Goal: Information Seeking & Learning: Check status

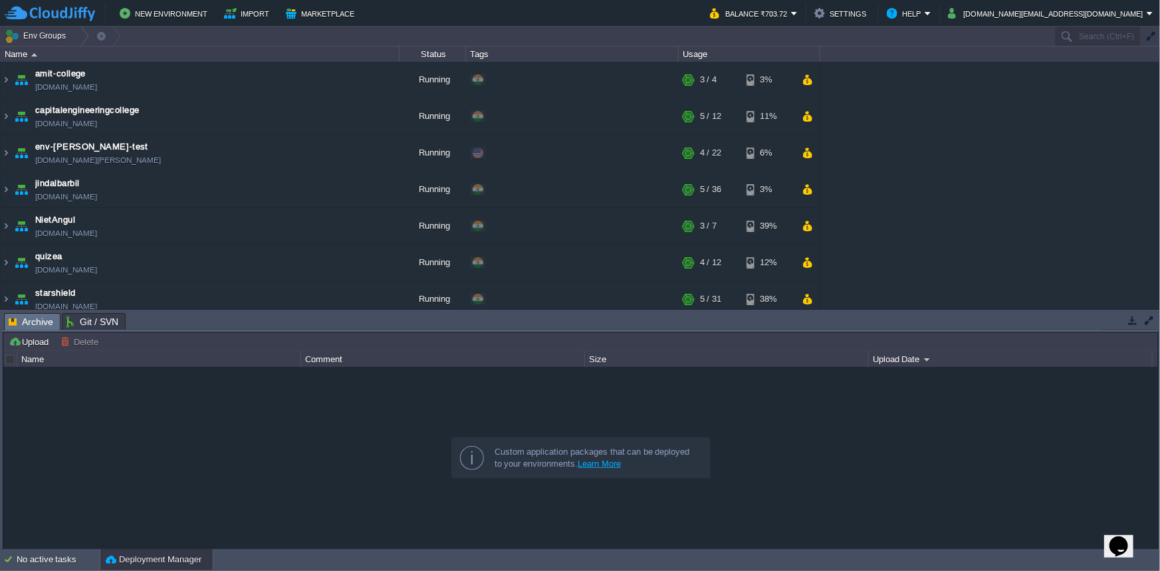
click at [1130, 322] on button "button" at bounding box center [1133, 320] width 12 height 12
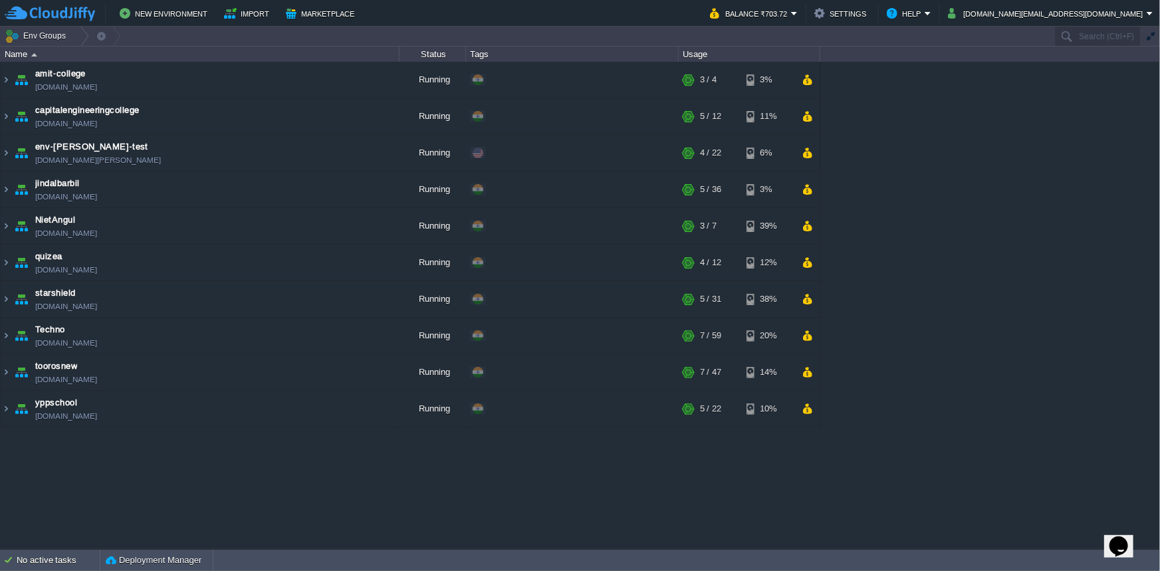
click at [1129, 175] on div "amit-college [DOMAIN_NAME] Running + Add to Env Group RAM 30% CPU 0% 3 / 4 3% c…" at bounding box center [580, 305] width 1160 height 487
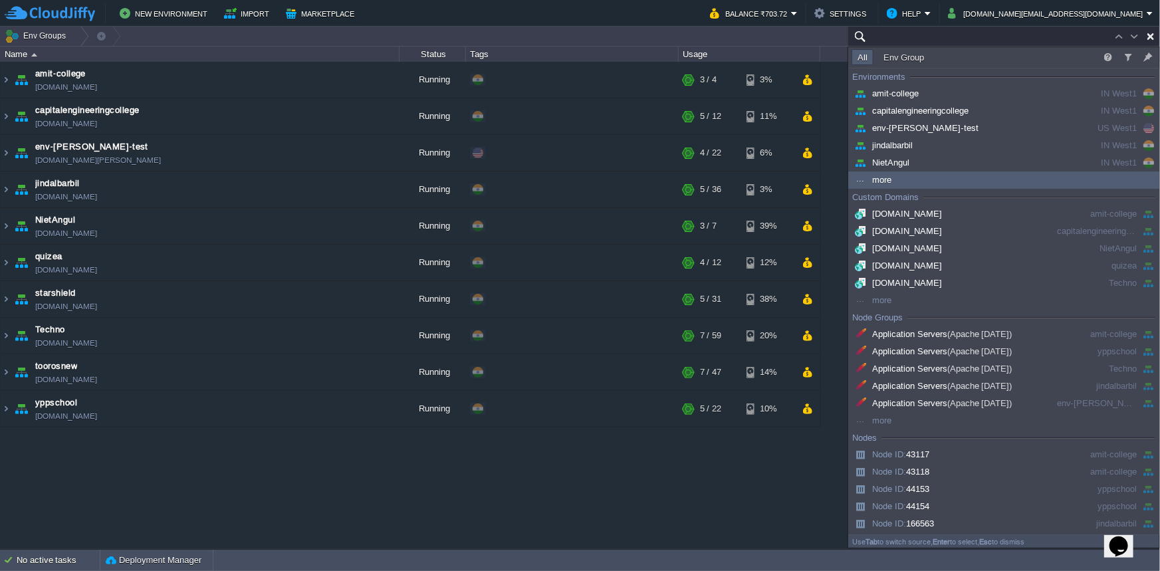
paste input "[DOMAIN_NAME][URL]"
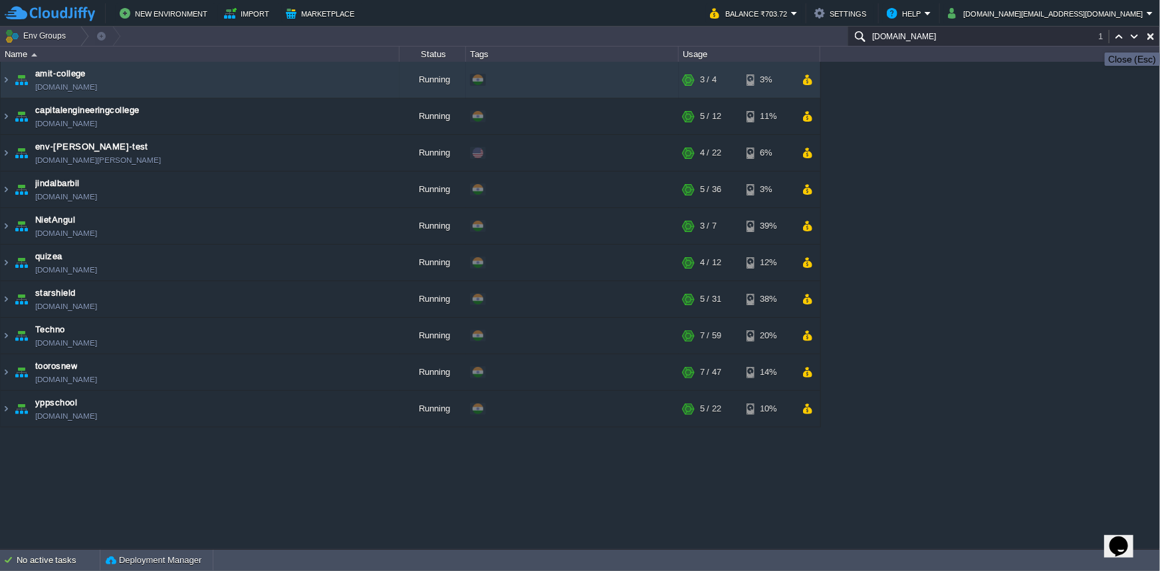
click at [1153, 41] on button "button" at bounding box center [1151, 37] width 12 height 12
type input "Search (Ctrl+F)"
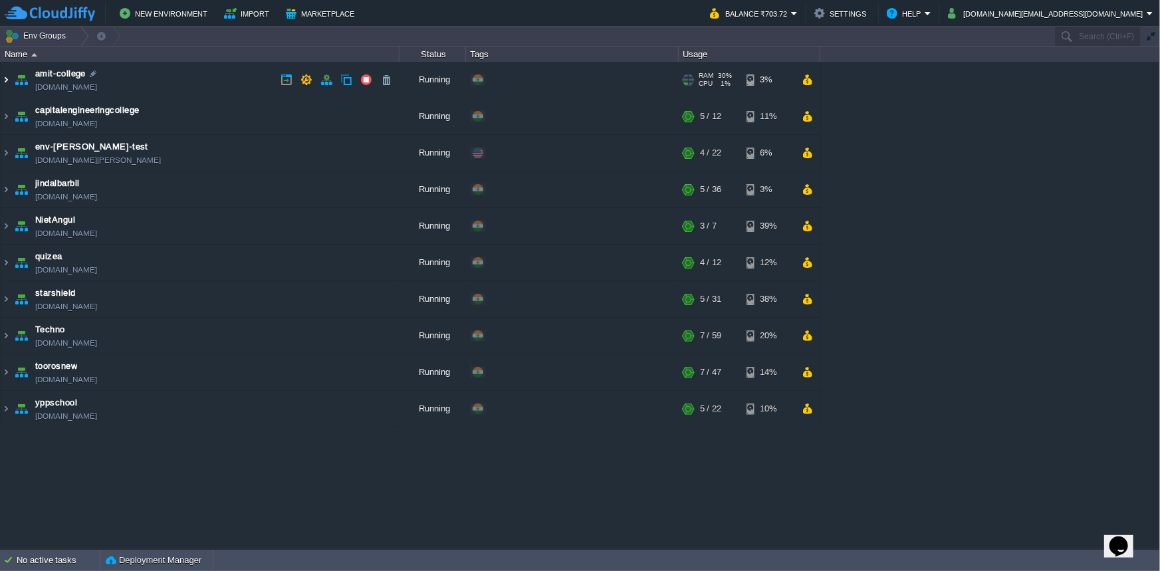
click at [3, 78] on img at bounding box center [6, 80] width 11 height 36
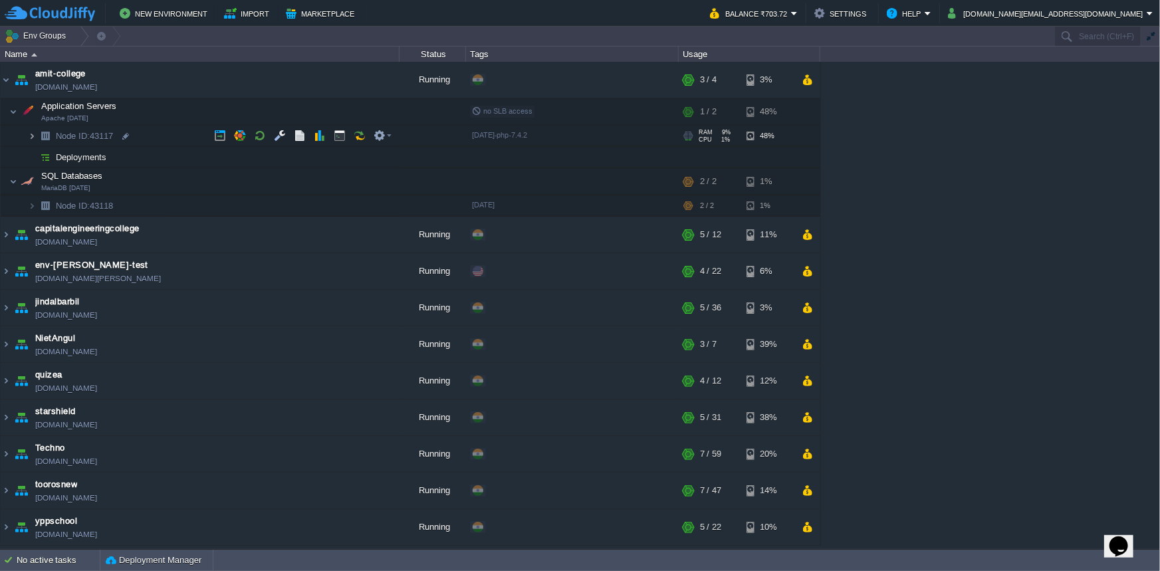
click at [33, 139] on img at bounding box center [32, 136] width 8 height 21
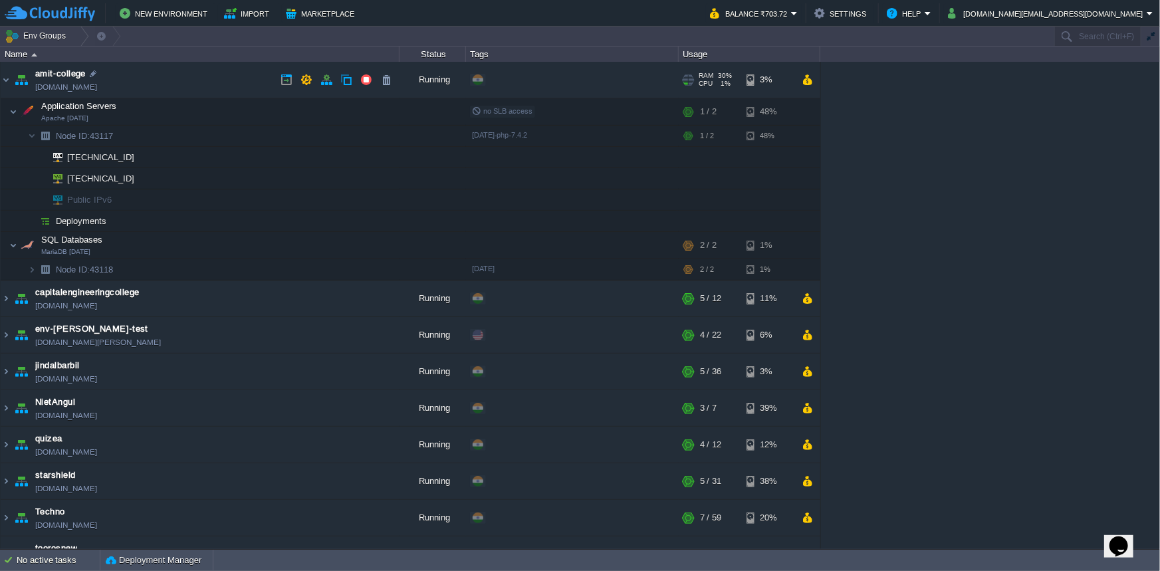
click at [76, 89] on link "[DOMAIN_NAME]" at bounding box center [66, 86] width 62 height 13
click at [304, 82] on button "button" at bounding box center [306, 80] width 12 height 12
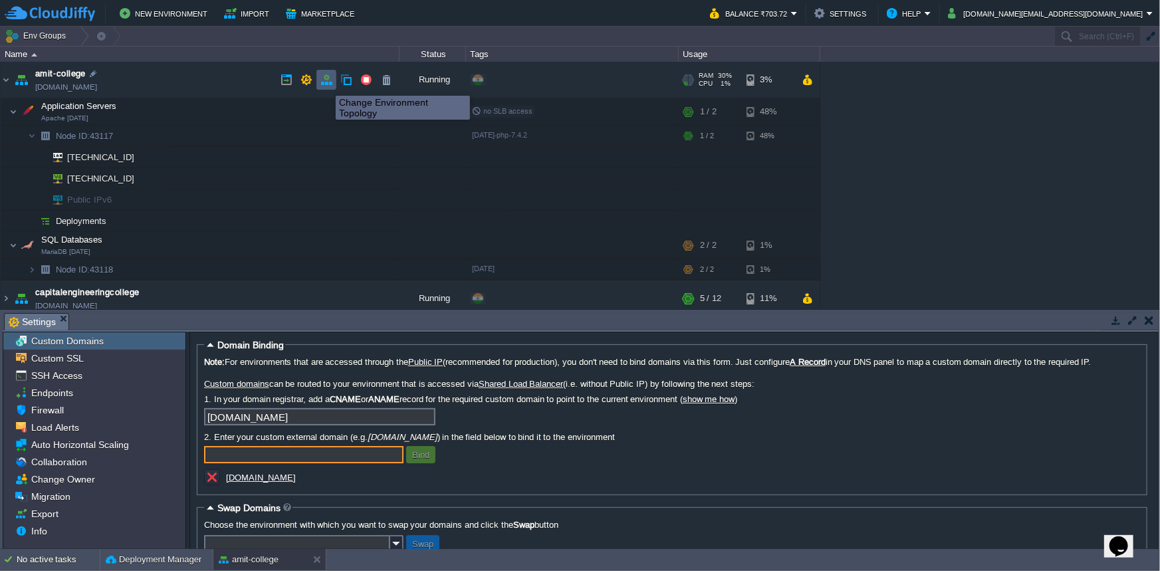
click at [327, 84] on button "button" at bounding box center [326, 80] width 12 height 12
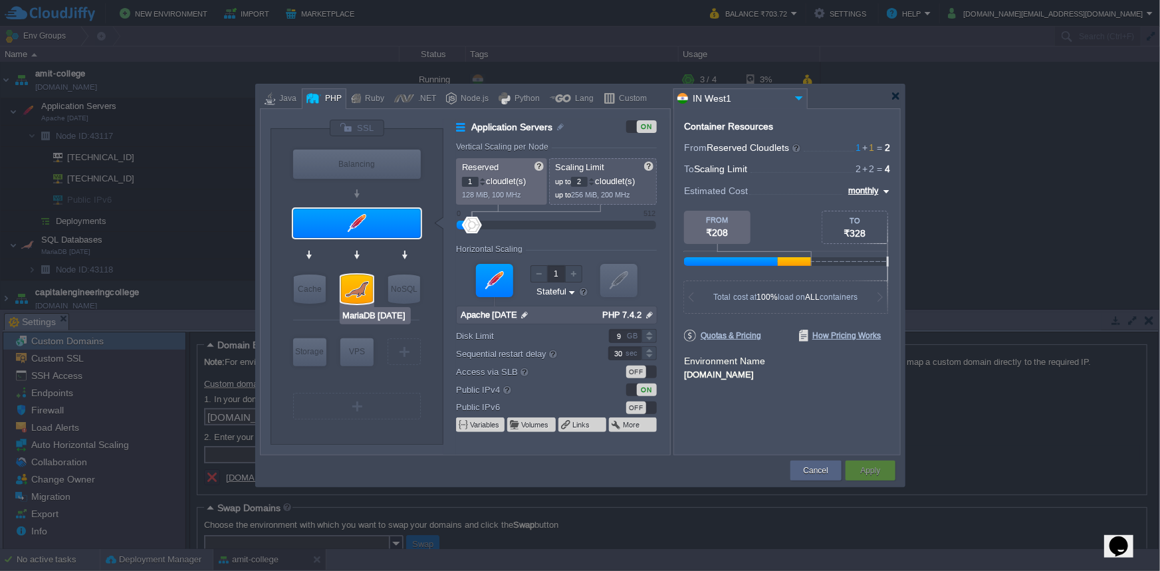
type input "Apache [DATE]"
click at [899, 96] on div at bounding box center [896, 96] width 10 height 10
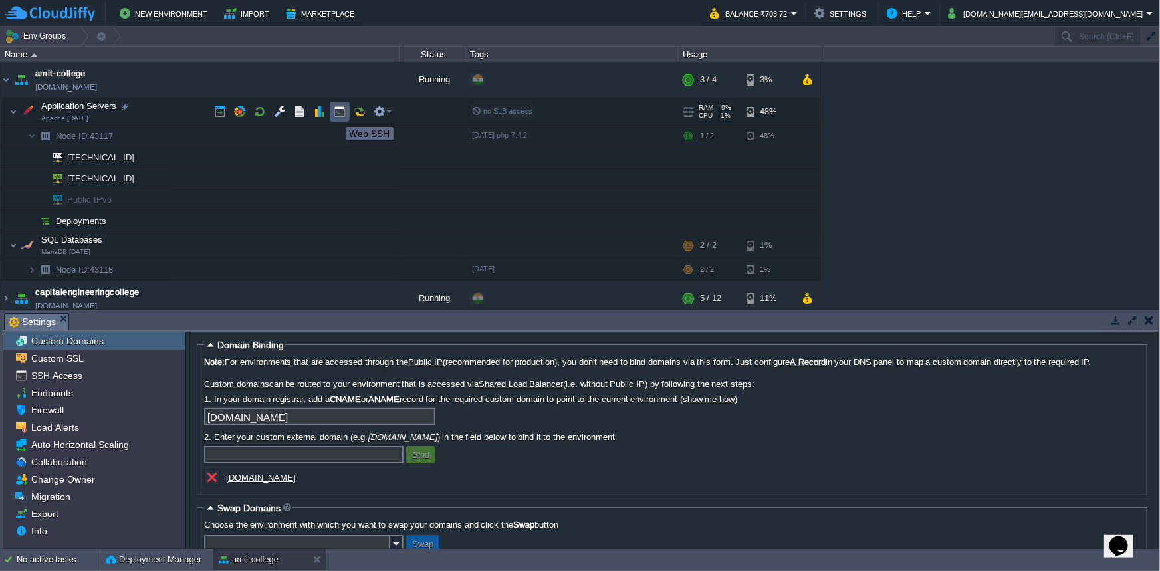
click at [337, 115] on button "button" at bounding box center [340, 112] width 12 height 12
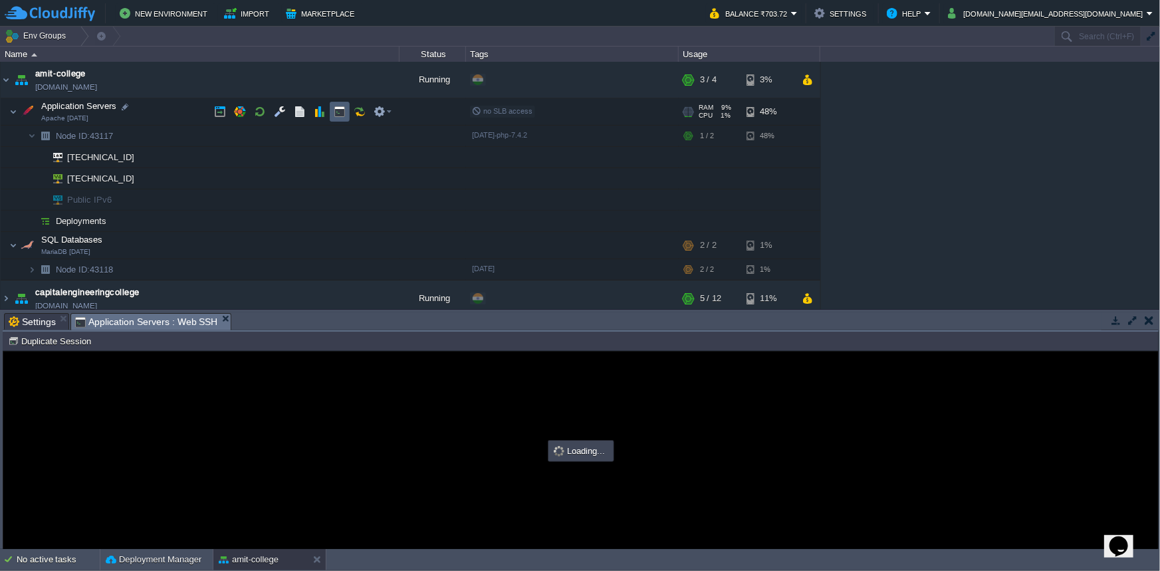
type input "#000000"
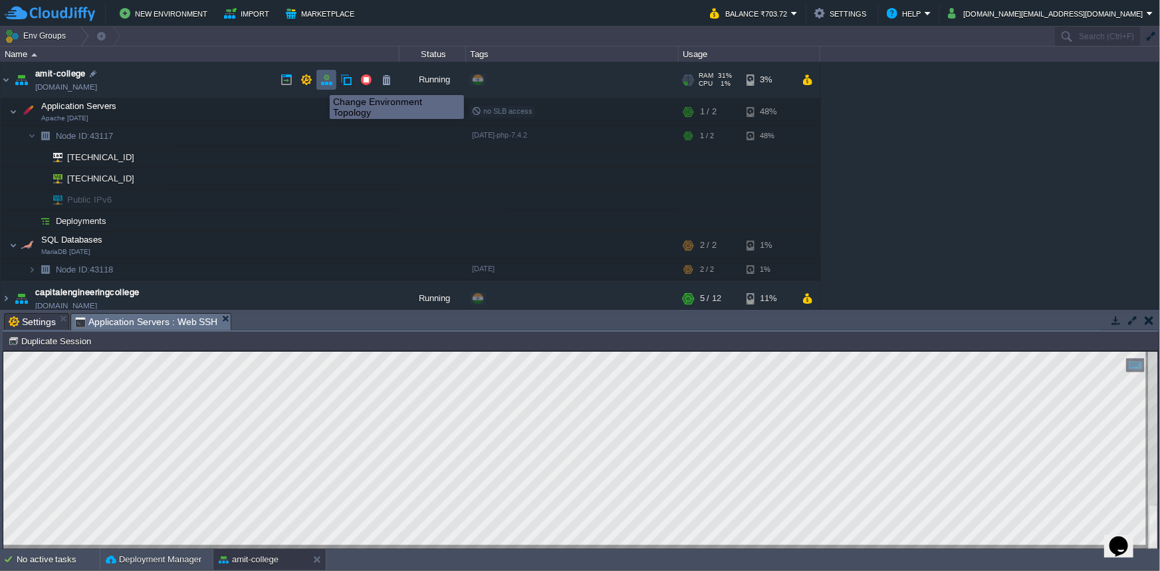
click at [320, 83] on button "button" at bounding box center [326, 80] width 12 height 12
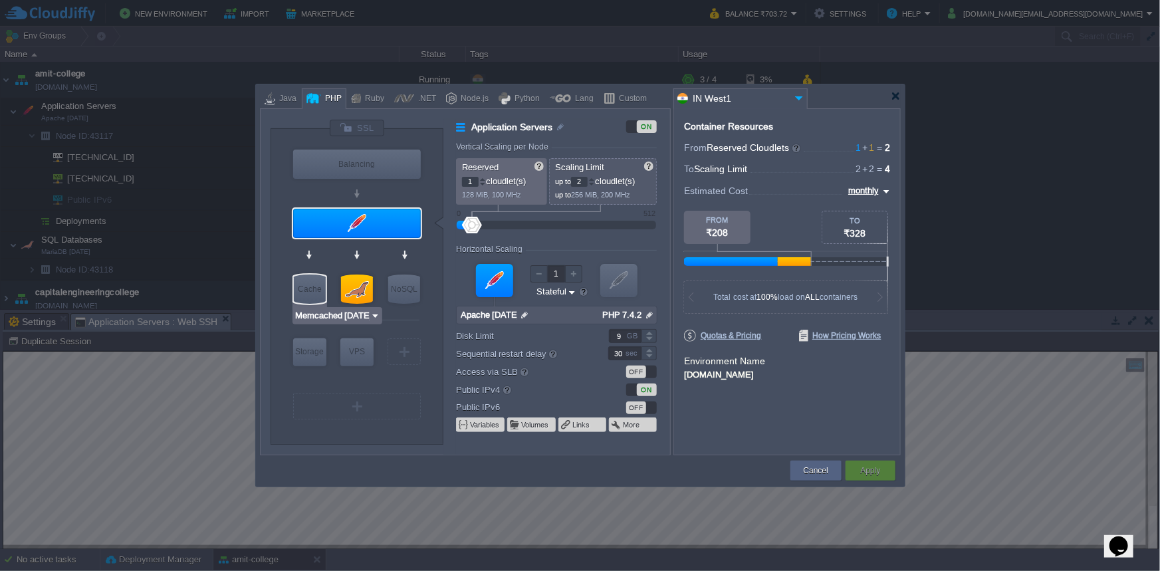
type input "Apache [DATE]"
click at [897, 97] on div at bounding box center [896, 96] width 10 height 10
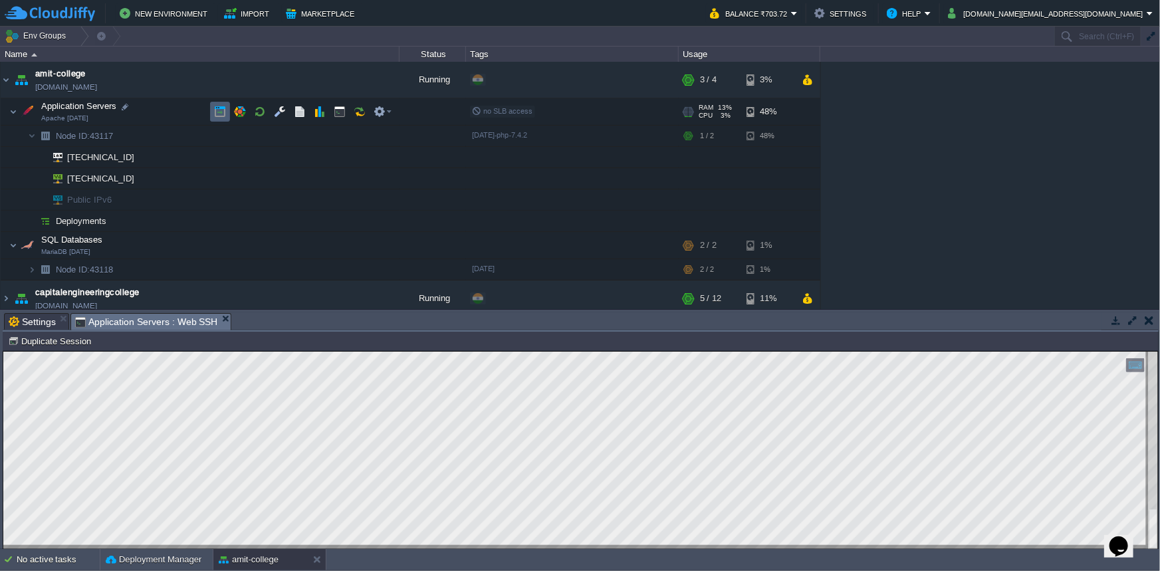
click at [218, 114] on button "button" at bounding box center [220, 112] width 12 height 12
click at [1153, 319] on button "button" at bounding box center [1149, 320] width 9 height 12
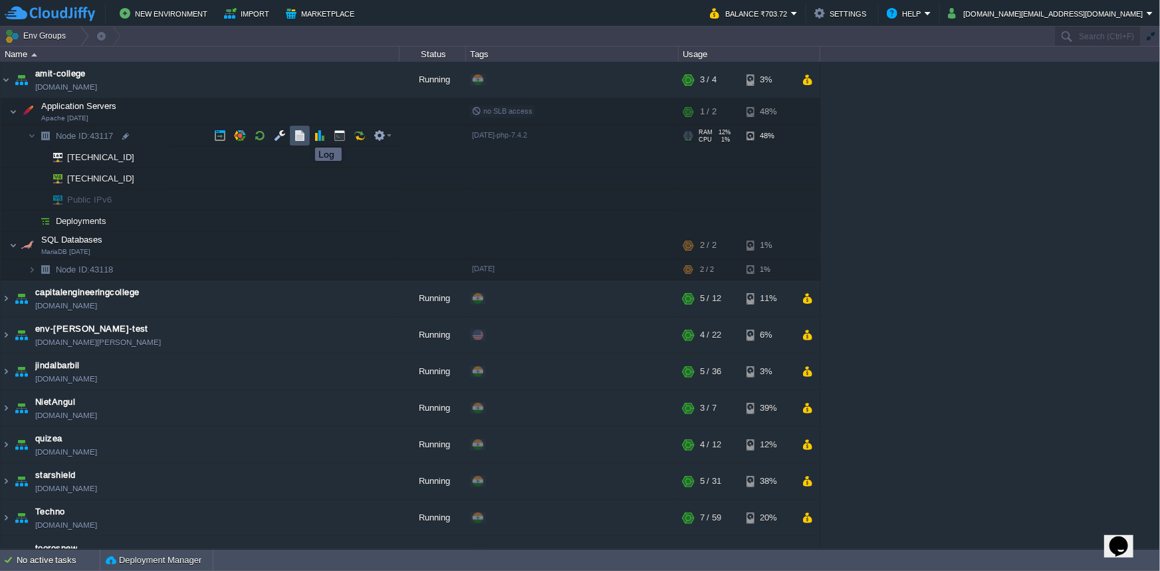
click at [296, 136] on button "button" at bounding box center [300, 136] width 12 height 12
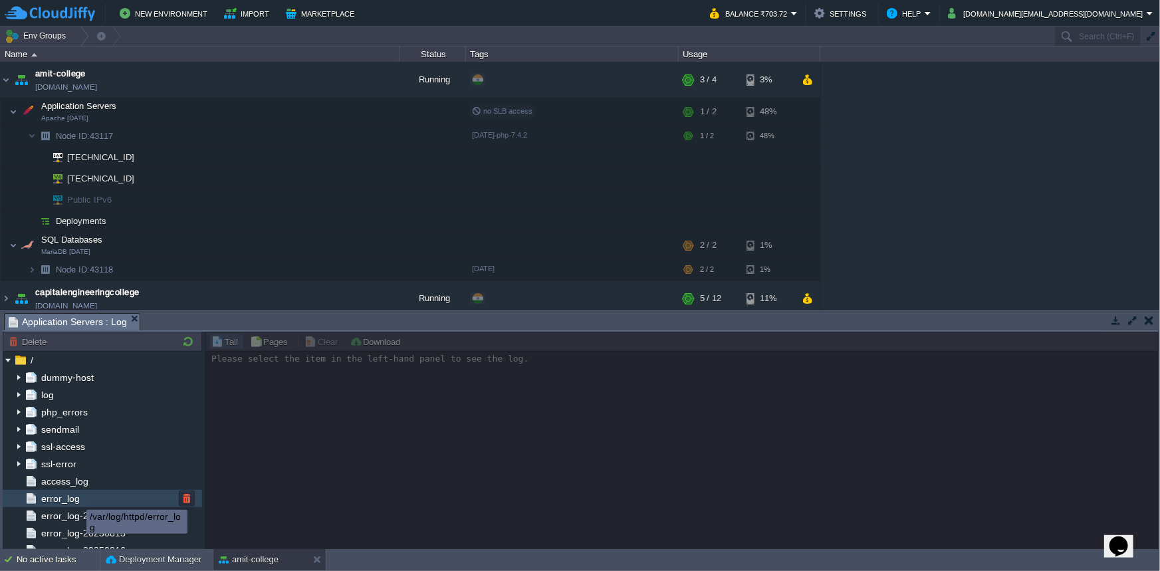
click at [54, 505] on div "error_log" at bounding box center [102, 498] width 199 height 17
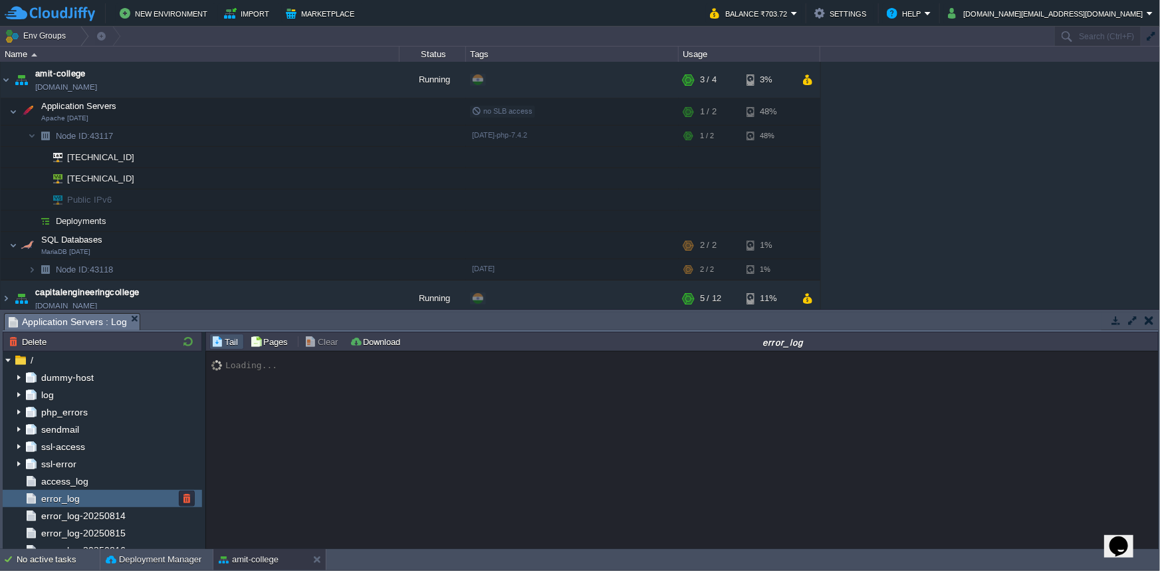
click at [61, 498] on span "error_log" at bounding box center [60, 499] width 43 height 12
click at [96, 482] on div "access_log" at bounding box center [102, 481] width 199 height 17
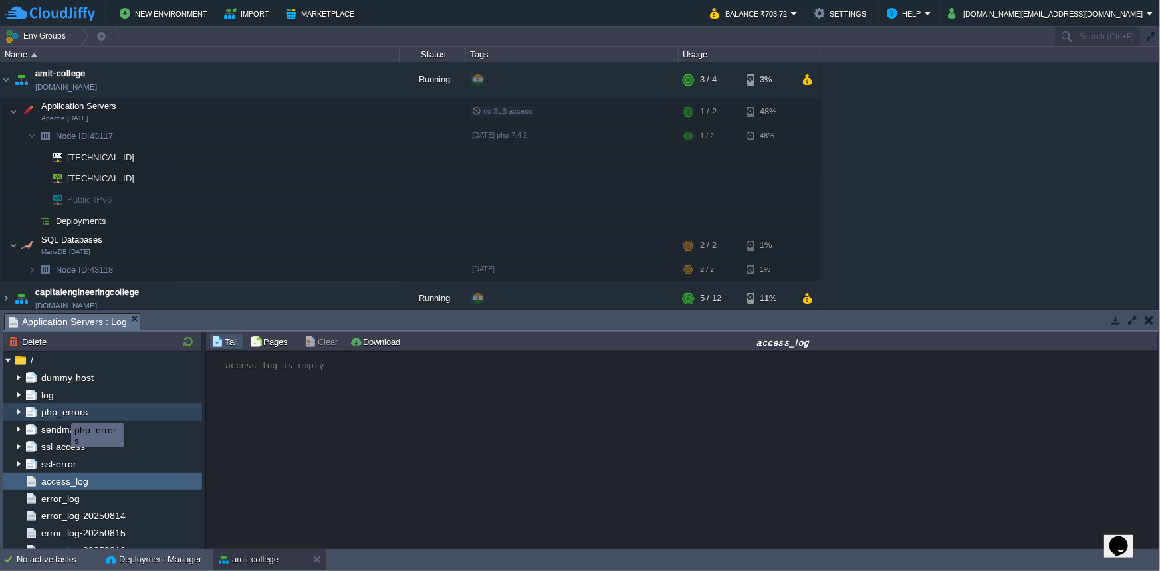
click at [61, 411] on span "php_errors" at bounding box center [64, 412] width 51 height 12
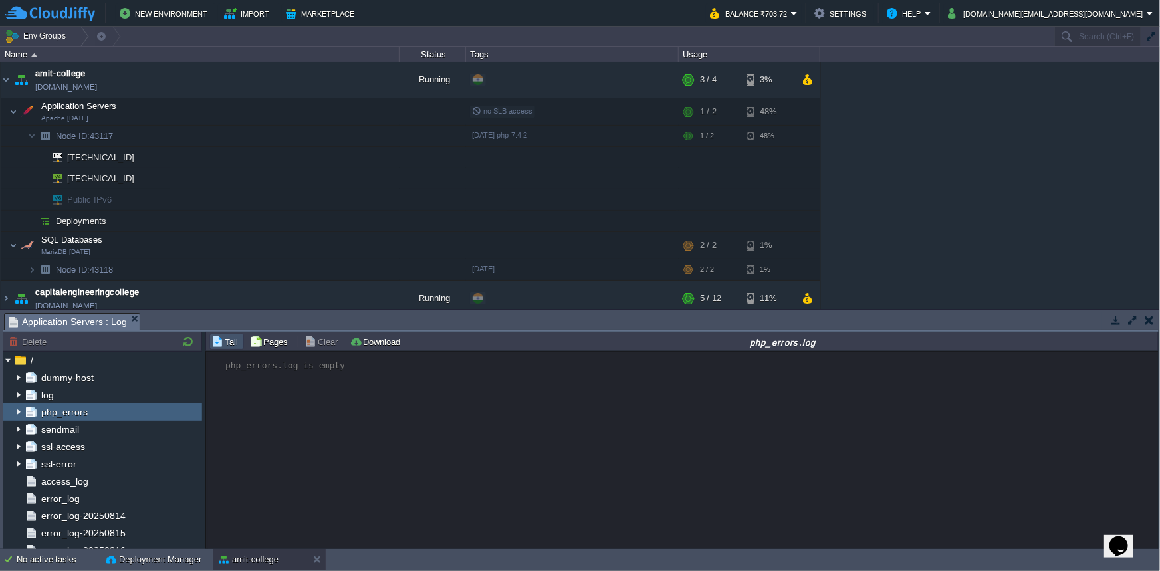
click at [1149, 319] on button "button" at bounding box center [1149, 320] width 9 height 12
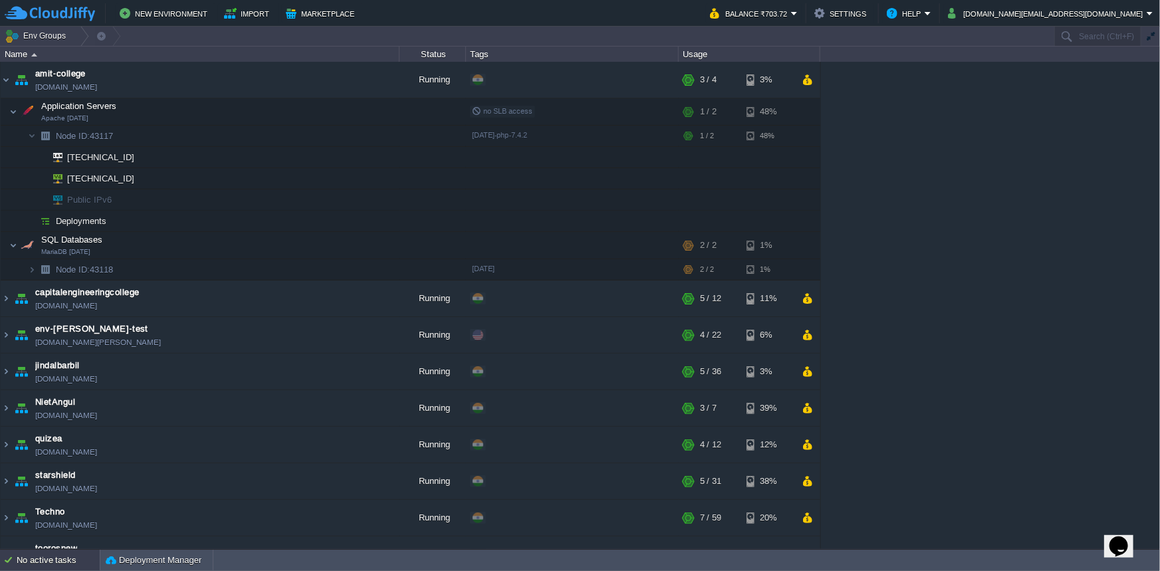
click at [62, 564] on div "No active tasks" at bounding box center [58, 560] width 83 height 21
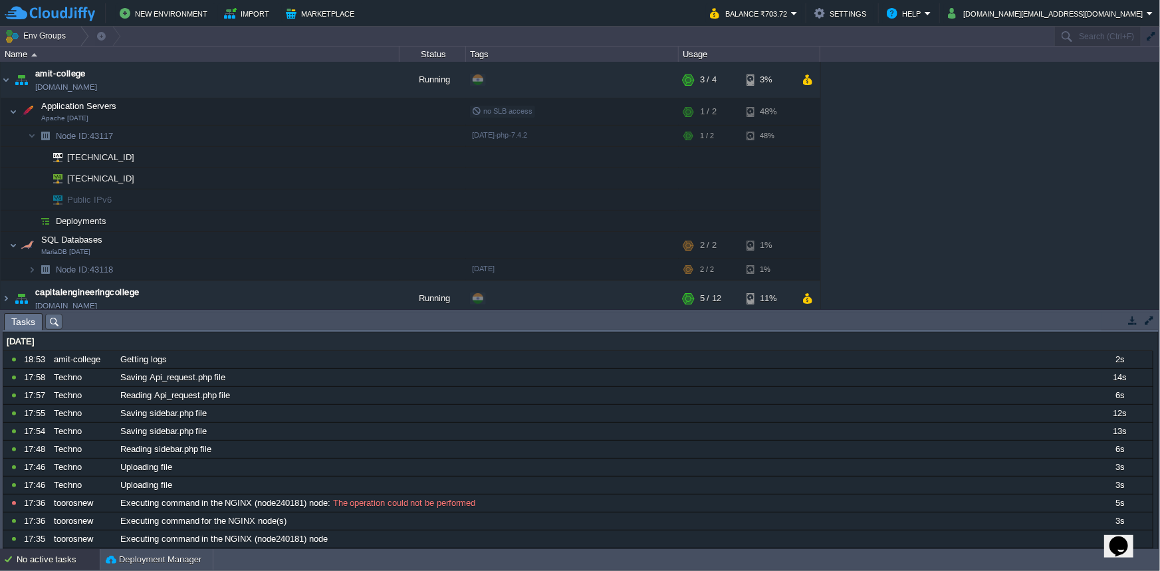
click at [1147, 324] on button "button" at bounding box center [1149, 320] width 12 height 12
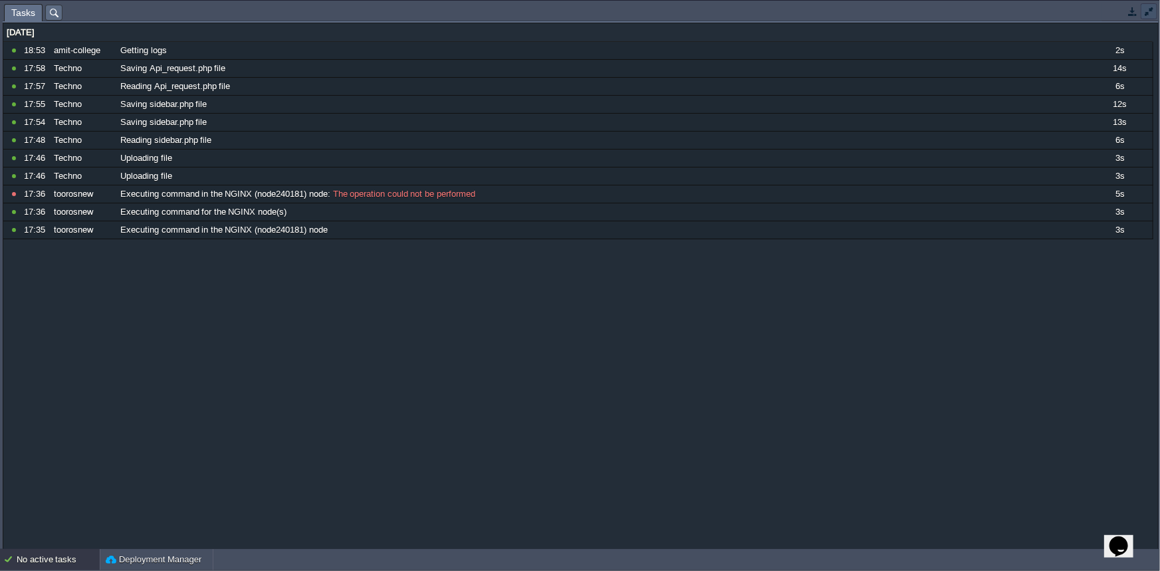
click at [1153, 17] on button "button" at bounding box center [1149, 11] width 12 height 12
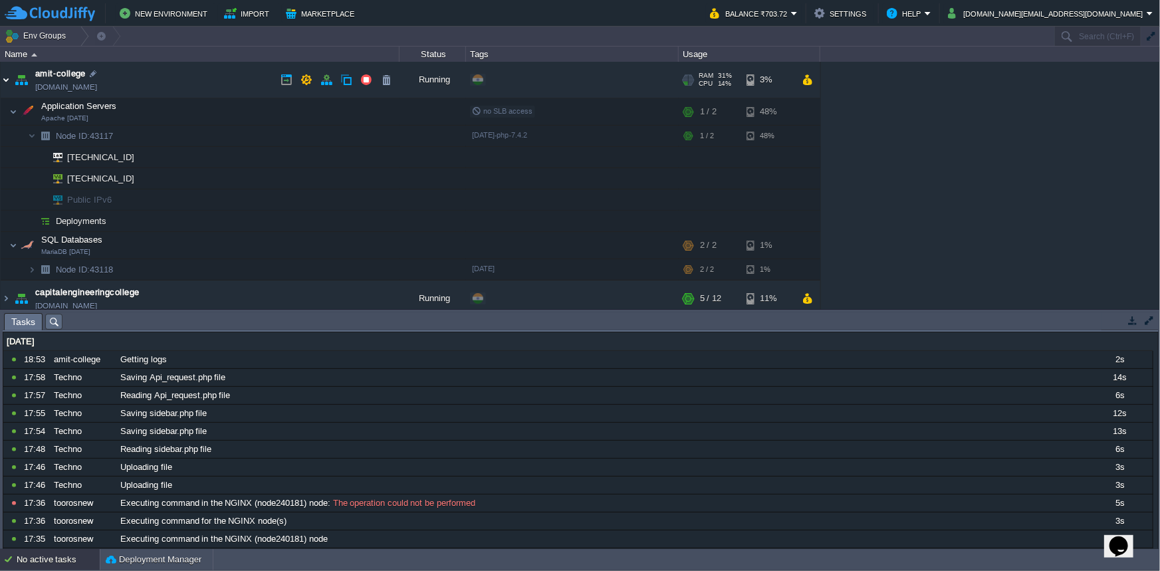
click at [7, 77] on img at bounding box center [6, 80] width 11 height 36
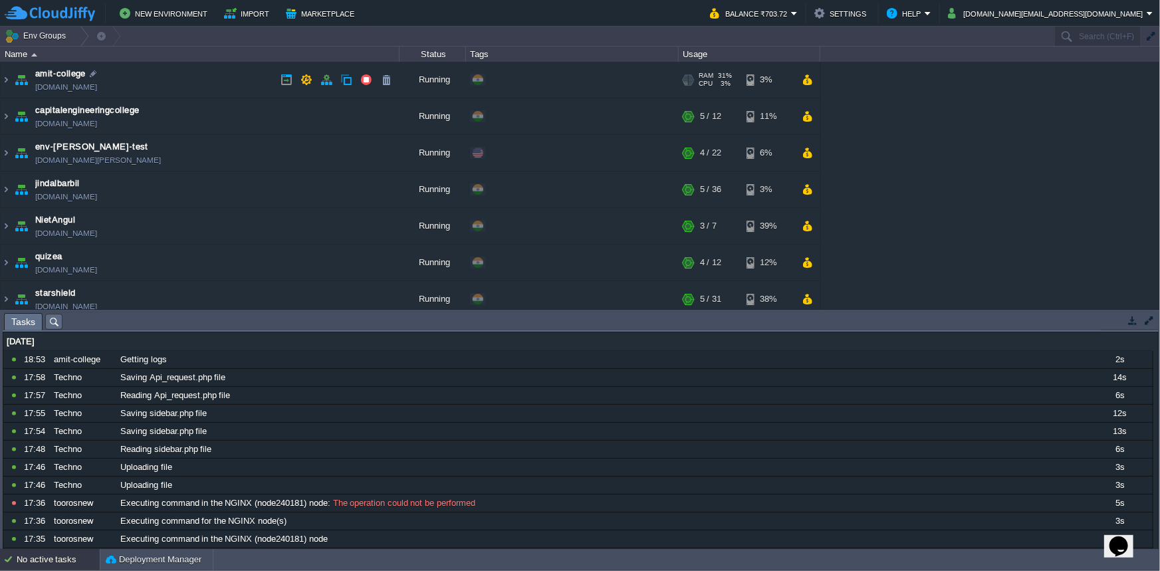
click at [58, 90] on link "[DOMAIN_NAME]" at bounding box center [66, 86] width 62 height 13
click at [6, 78] on img at bounding box center [6, 80] width 11 height 36
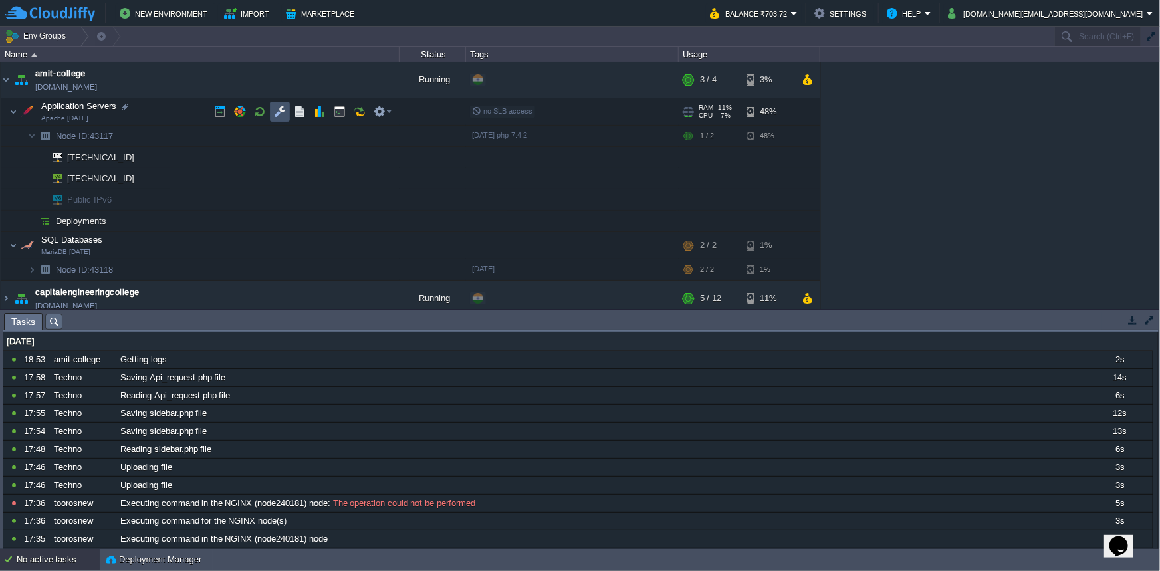
click at [275, 111] on button "button" at bounding box center [280, 112] width 12 height 12
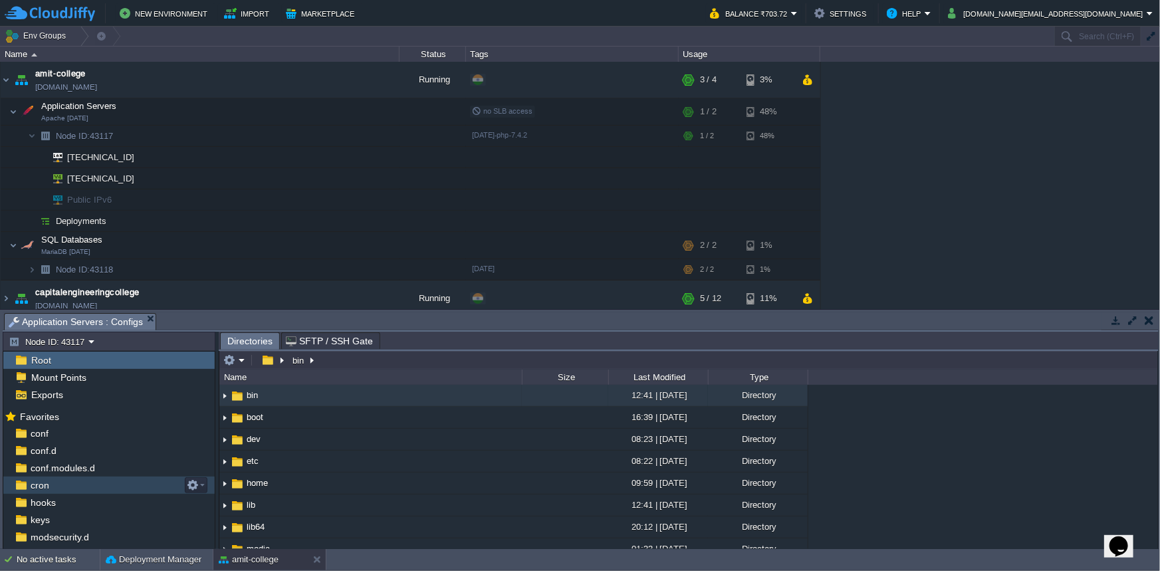
scroll to position [97, 0]
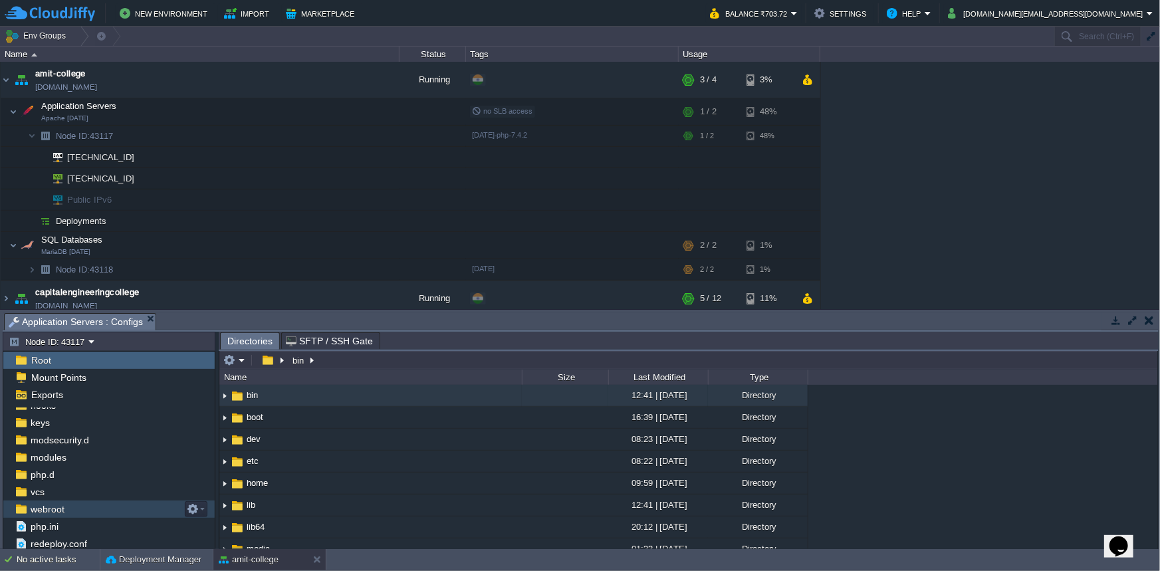
click at [72, 507] on div "webroot" at bounding box center [108, 509] width 211 height 17
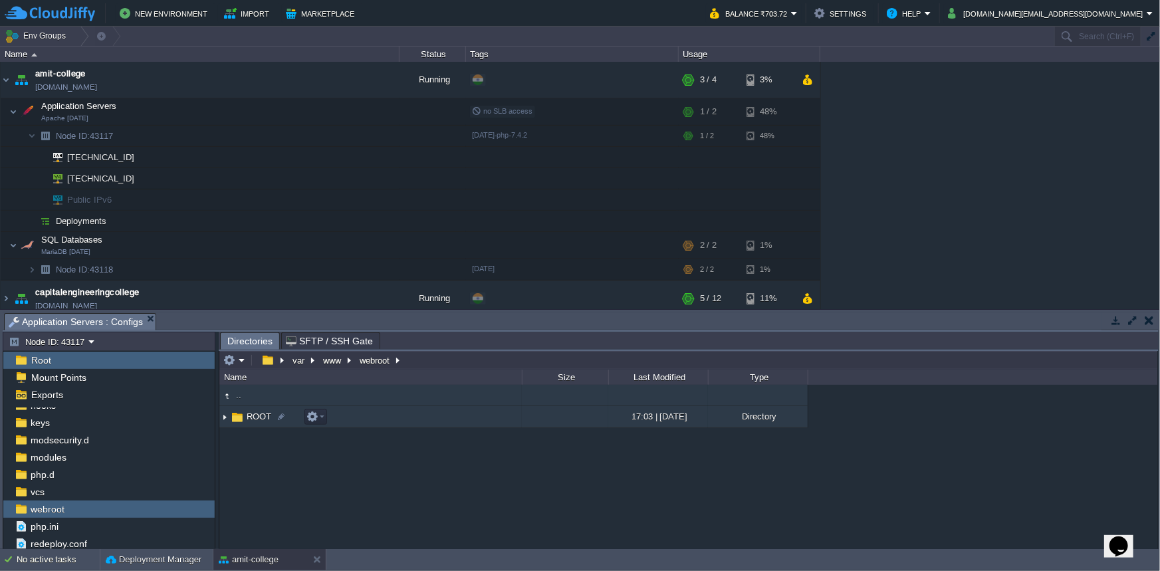
click at [238, 419] on img at bounding box center [237, 417] width 15 height 15
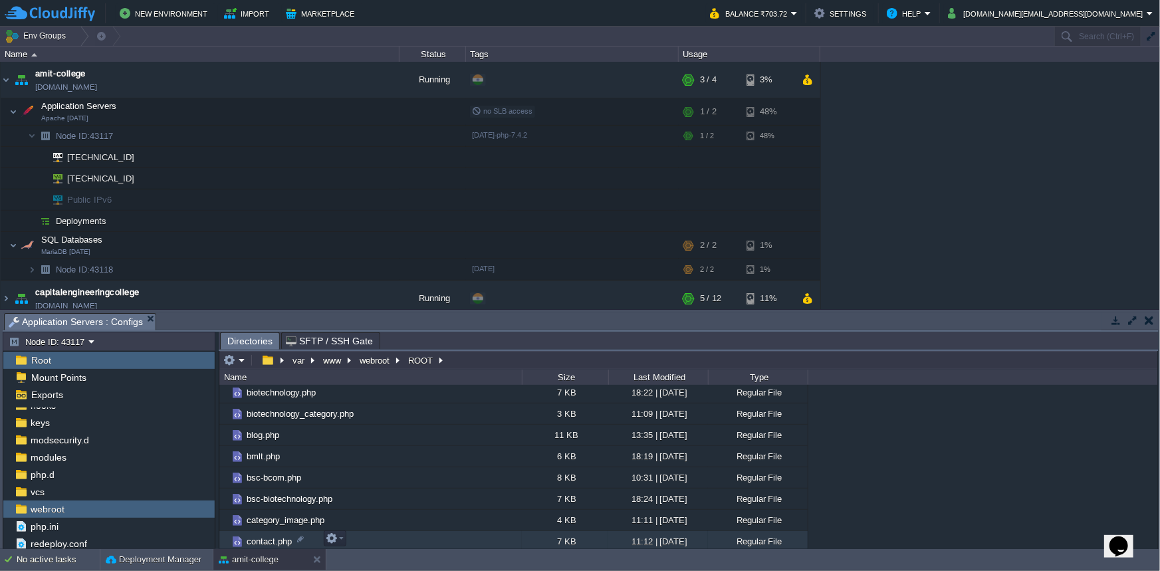
scroll to position [838, 0]
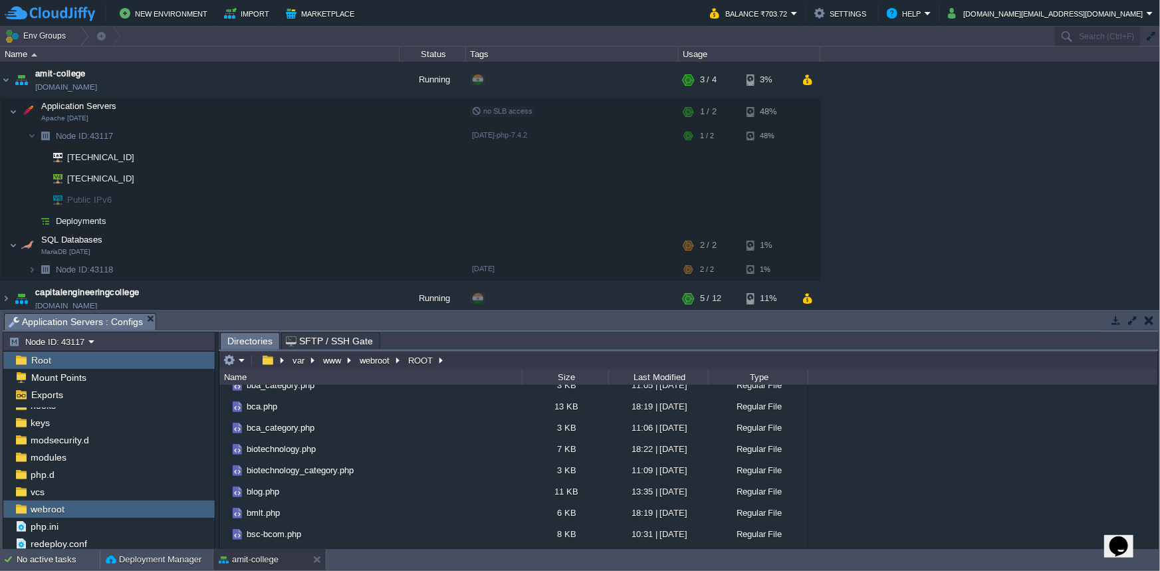
click at [1129, 320] on button "button" at bounding box center [1133, 320] width 12 height 12
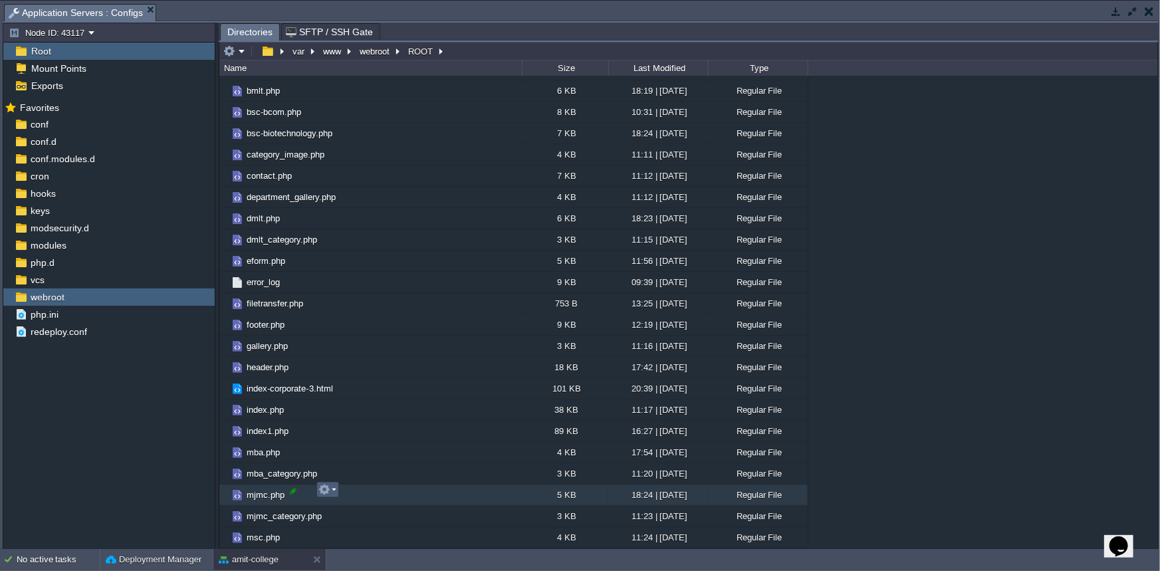
scroll to position [1072, 0]
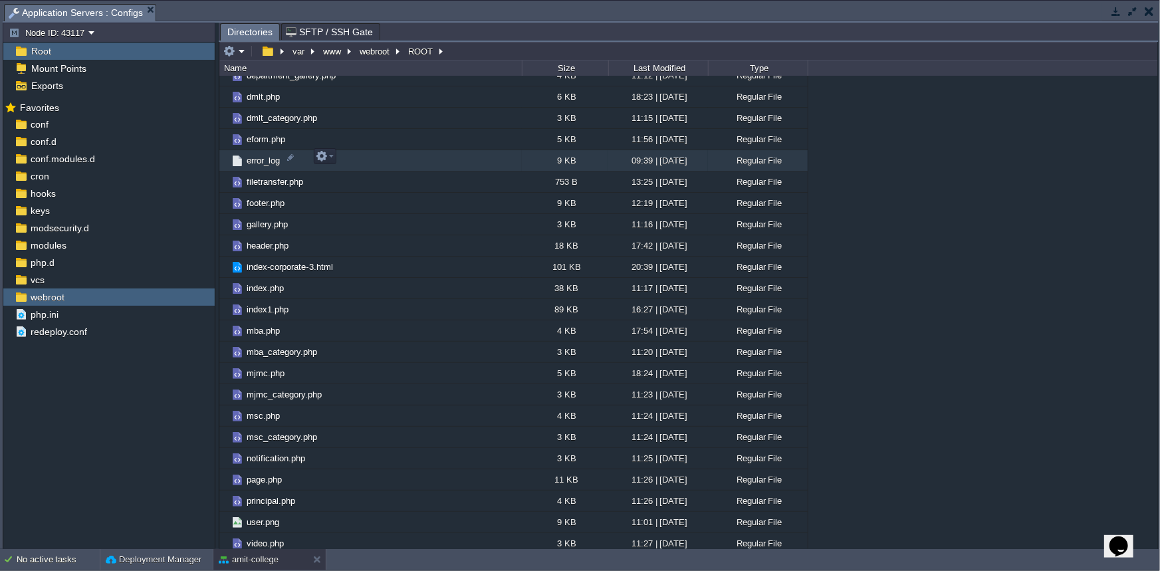
click at [267, 156] on span "error_log" at bounding box center [263, 160] width 37 height 11
click at [256, 160] on span "error_log" at bounding box center [263, 160] width 37 height 11
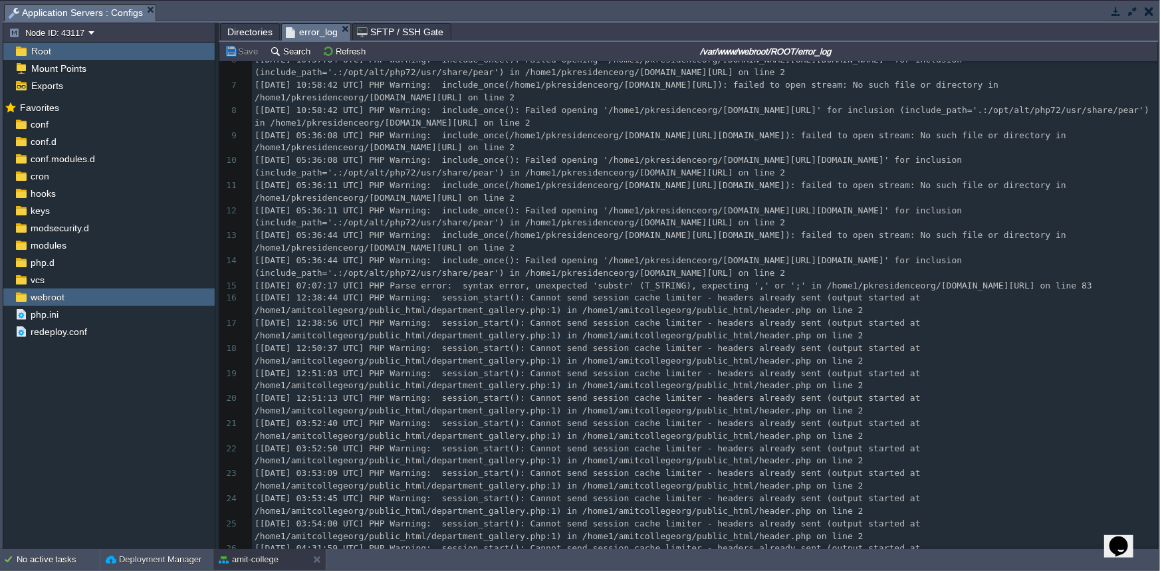
scroll to position [0, 0]
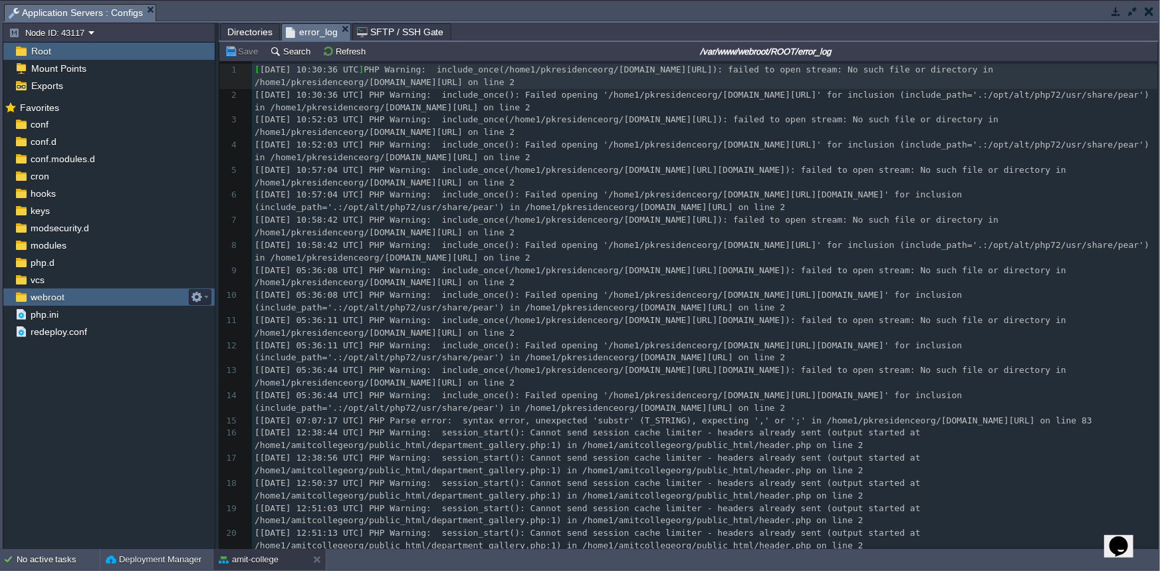
click at [35, 299] on span "webroot" at bounding box center [47, 297] width 39 height 12
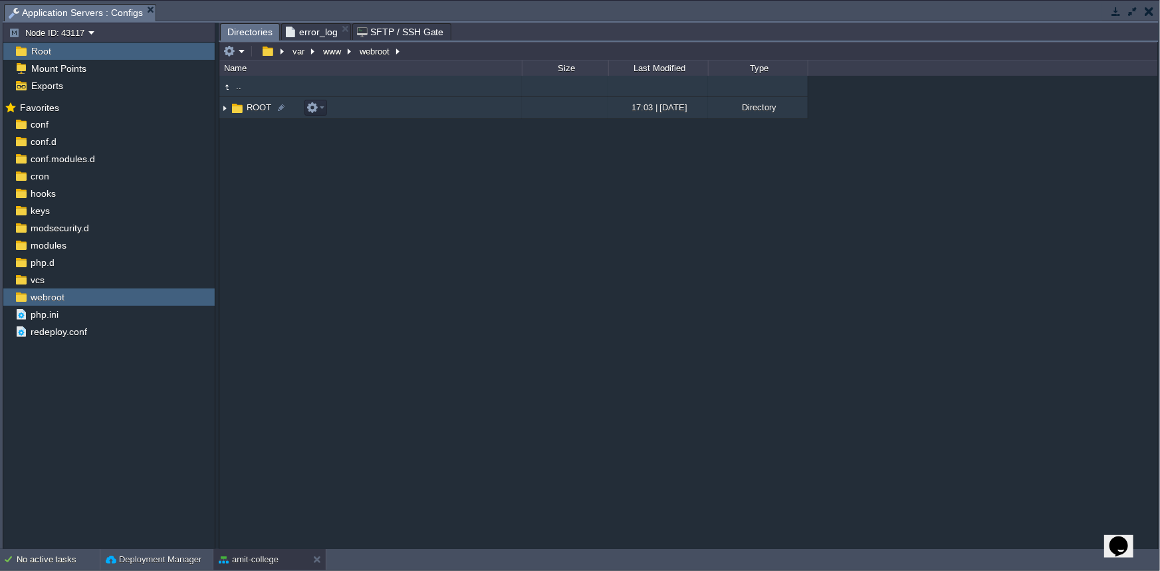
click at [245, 110] on span "ROOT" at bounding box center [259, 107] width 29 height 11
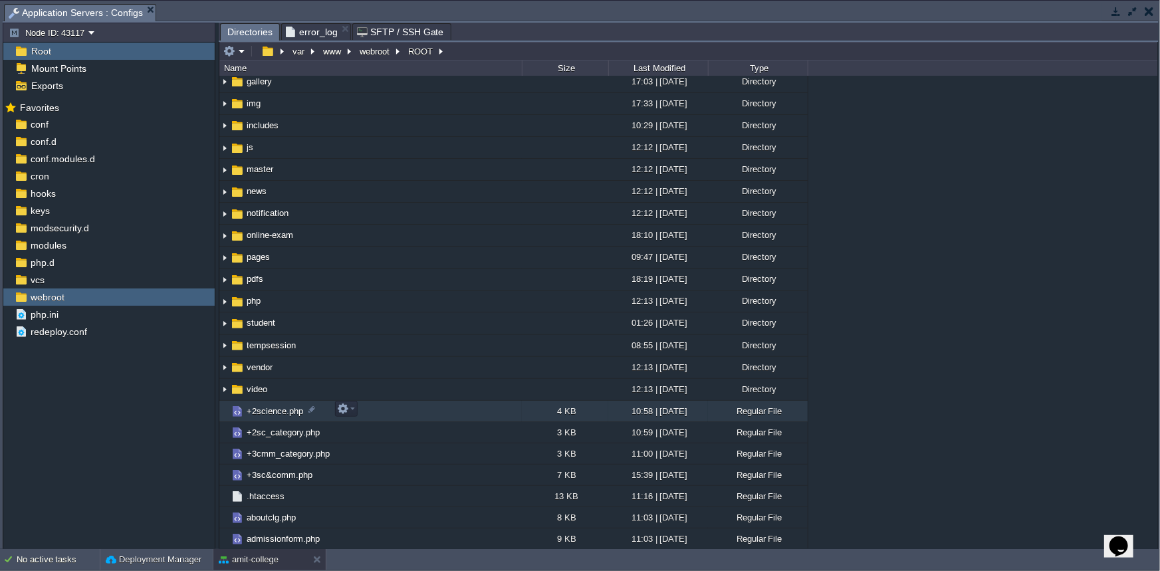
scroll to position [326, 0]
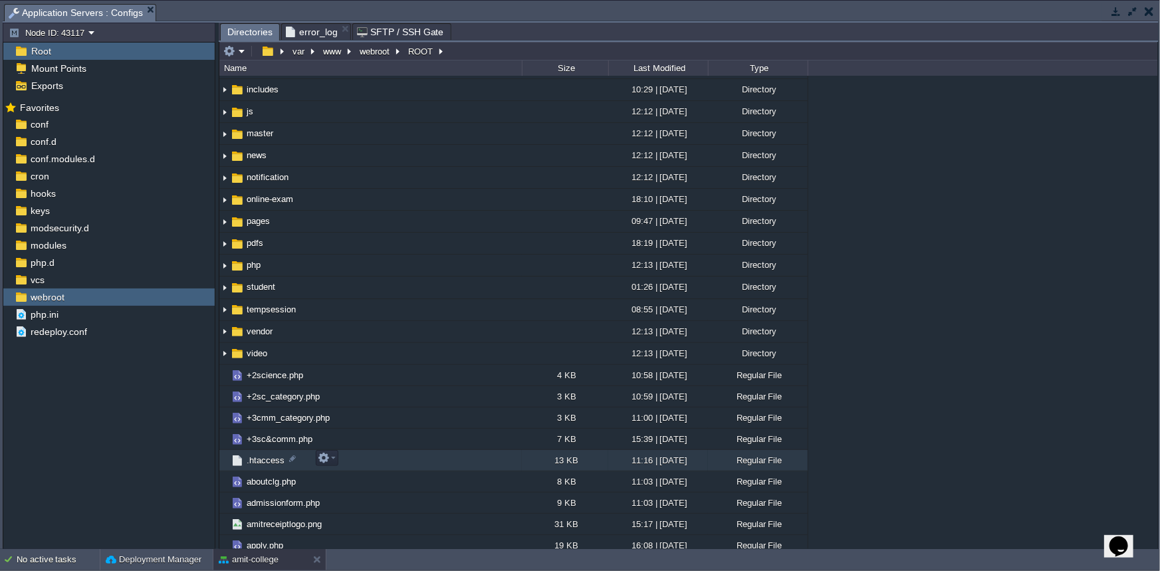
click at [262, 460] on span ".htaccess" at bounding box center [266, 460] width 42 height 11
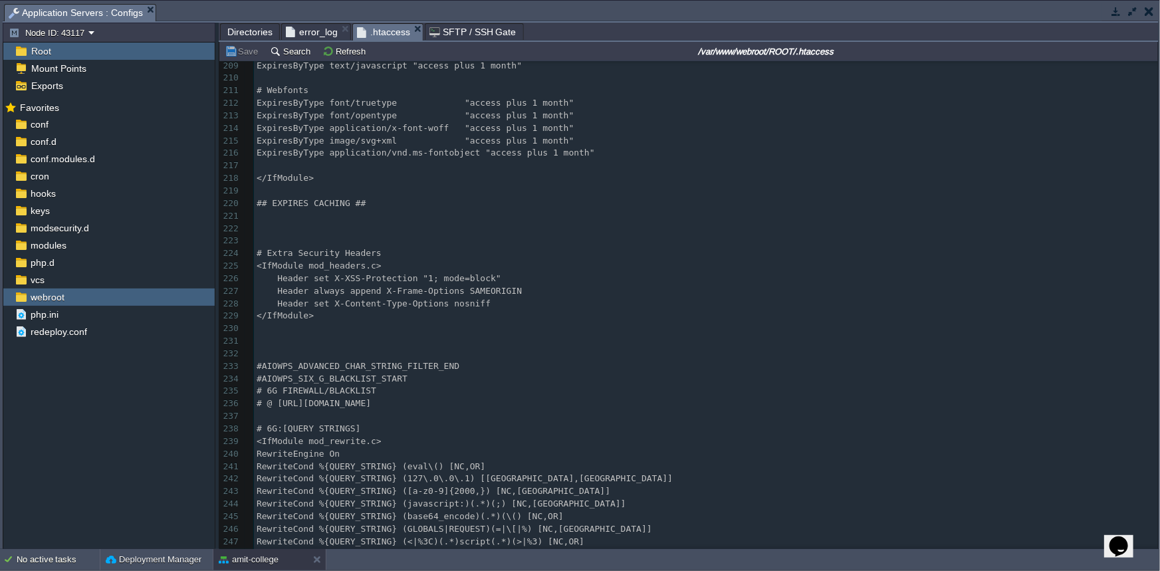
scroll to position [0, 0]
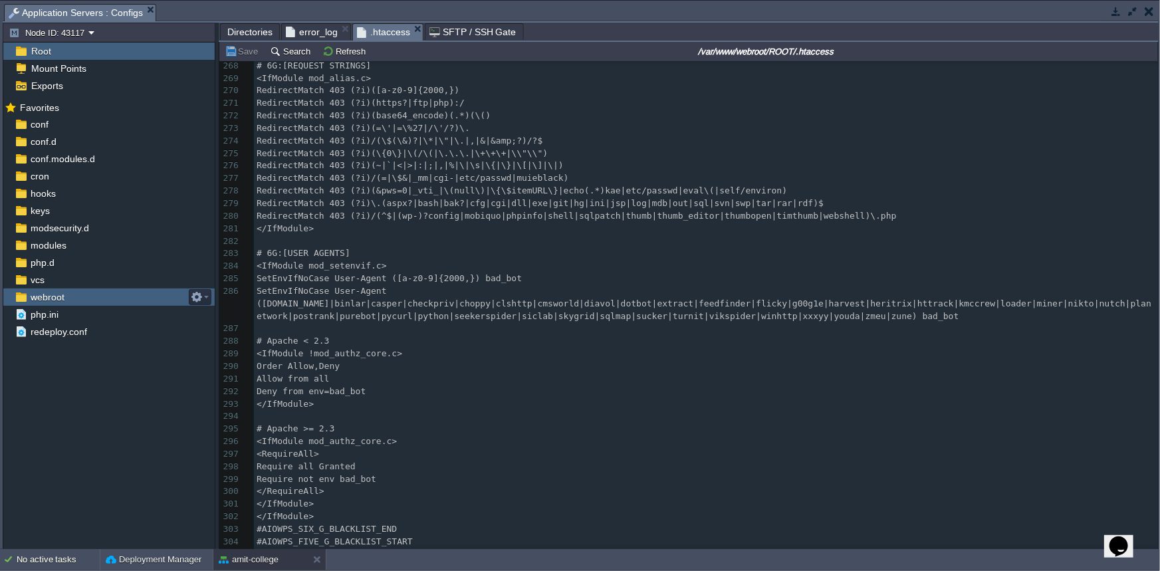
click at [44, 298] on span "webroot" at bounding box center [47, 297] width 39 height 12
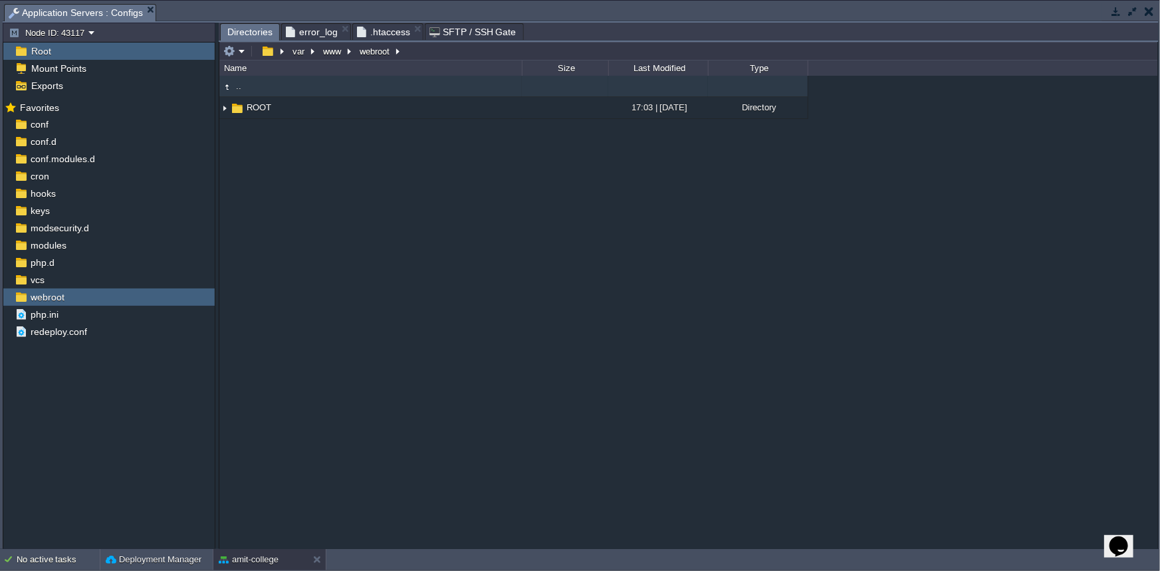
click at [1149, 11] on button "button" at bounding box center [1149, 11] width 9 height 12
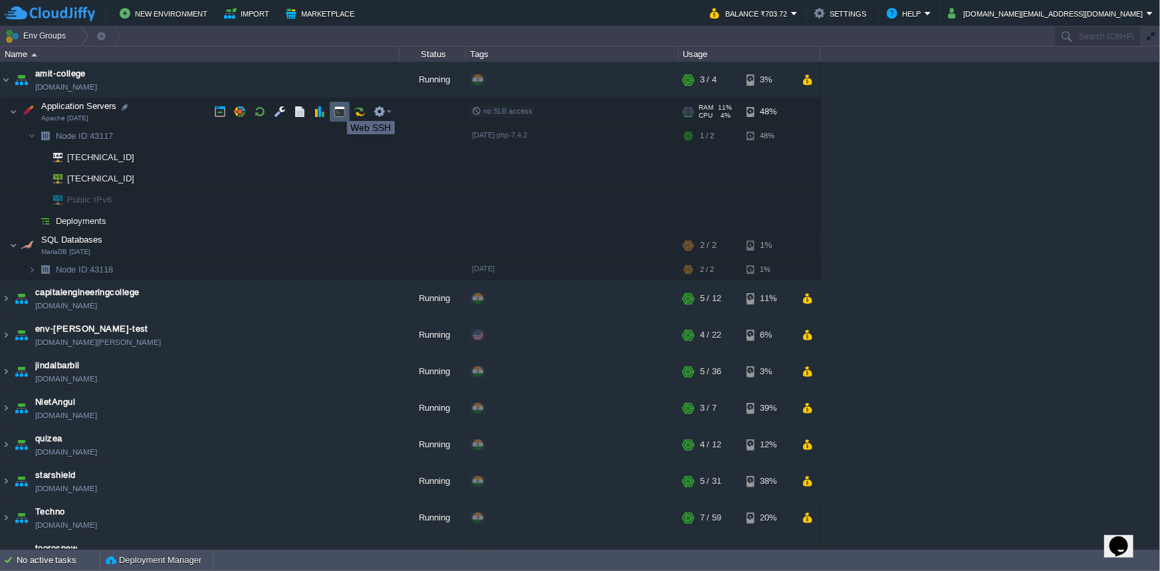
click at [337, 109] on button "button" at bounding box center [340, 112] width 12 height 12
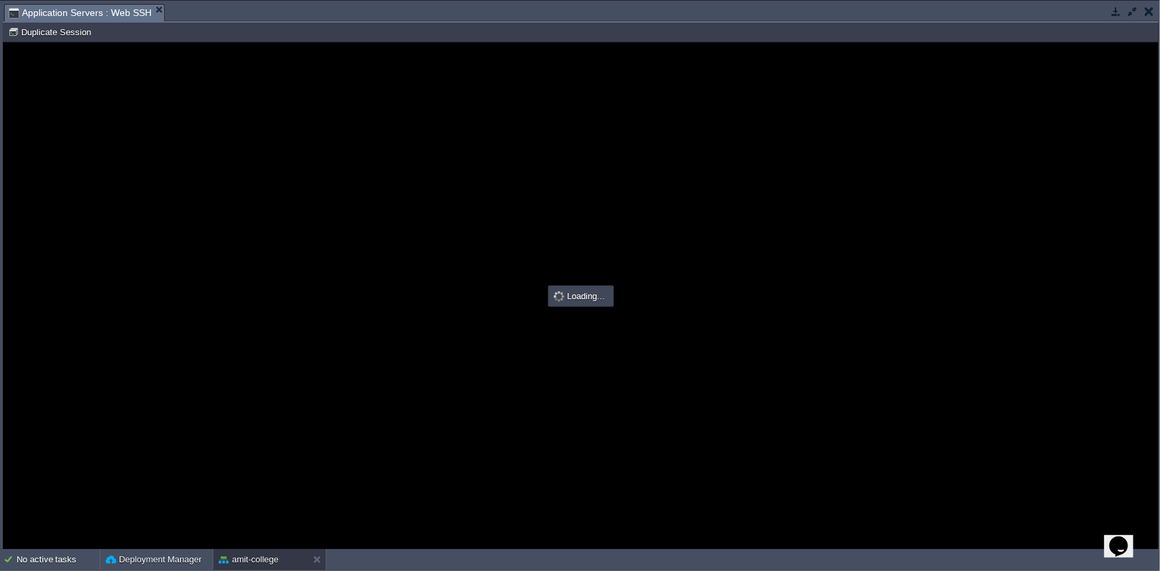
type input "#000000"
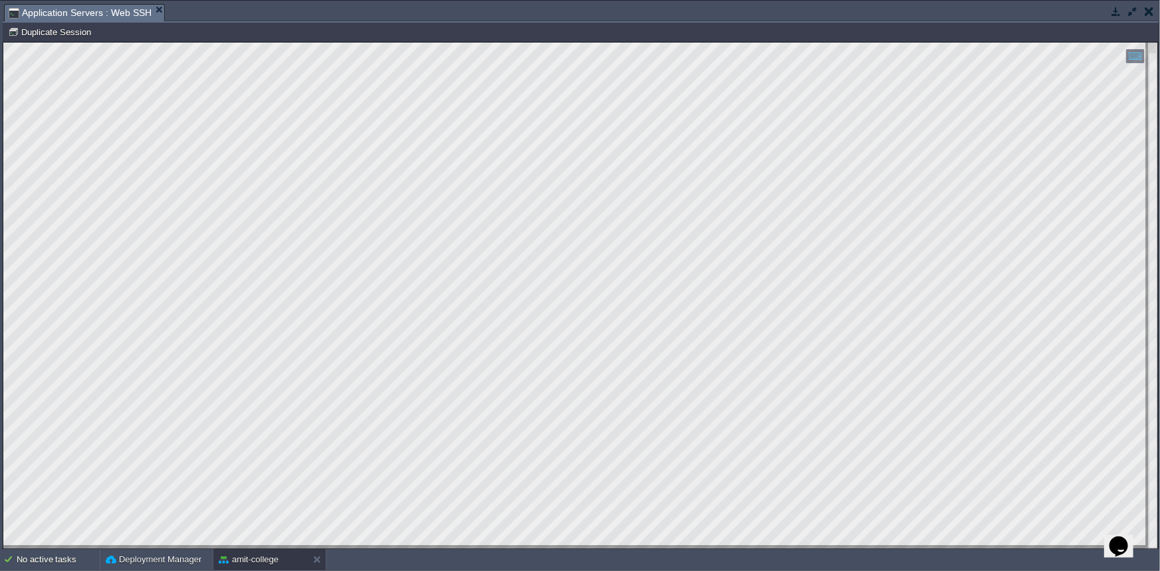
click at [1113, 7] on button "button" at bounding box center [1116, 11] width 12 height 12
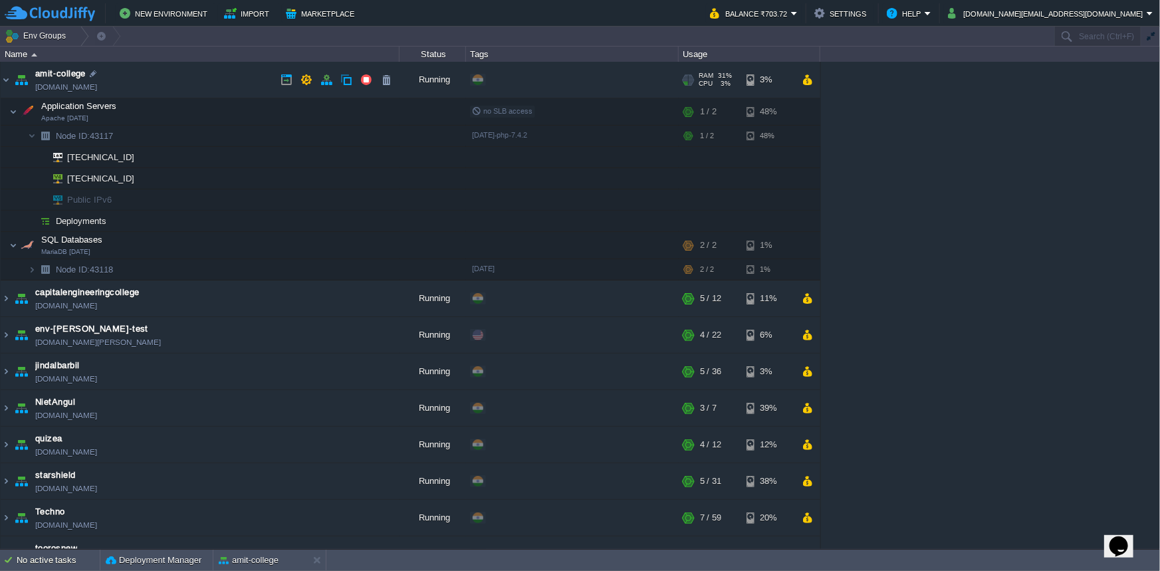
click at [67, 89] on link "[DOMAIN_NAME]" at bounding box center [66, 86] width 62 height 13
click at [294, 137] on button "button" at bounding box center [300, 136] width 12 height 12
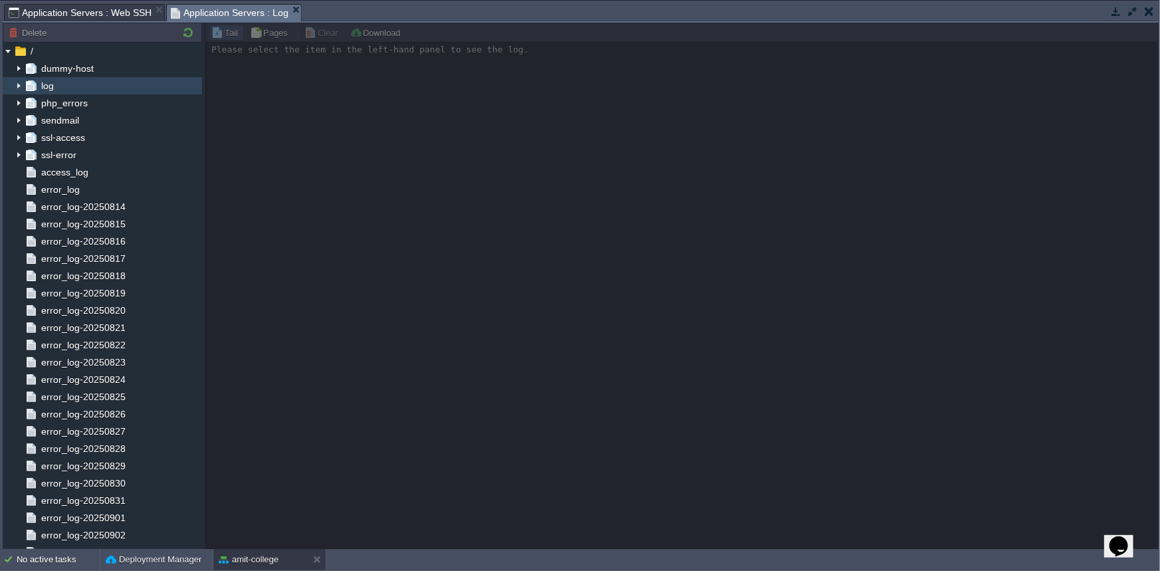
click at [98, 90] on div "log" at bounding box center [102, 85] width 199 height 17
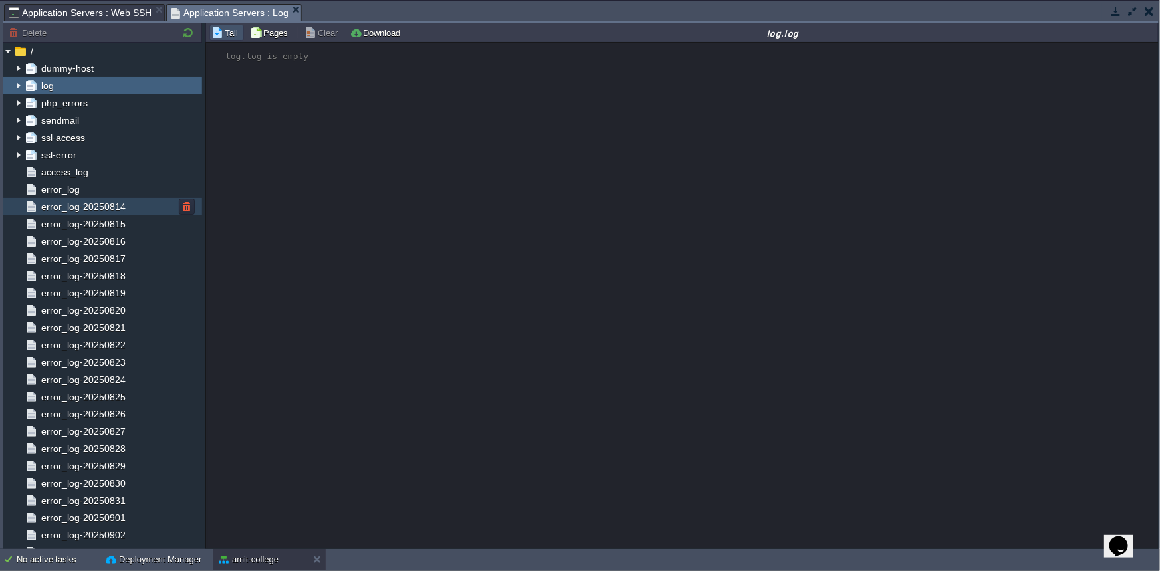
click at [88, 209] on span "error_log-20250814" at bounding box center [83, 207] width 89 height 12
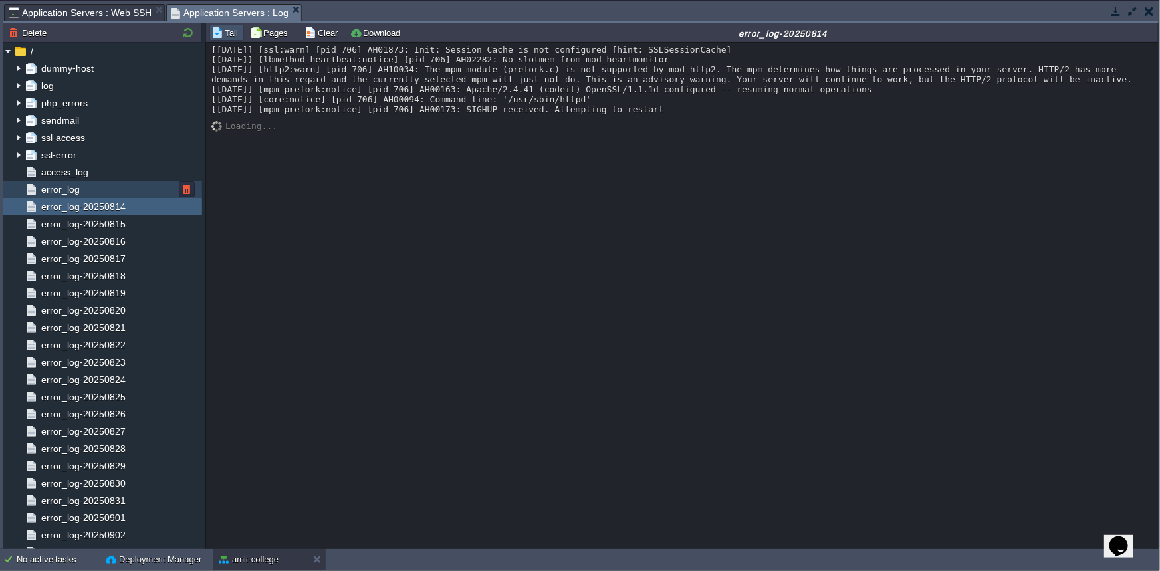
click at [94, 193] on div "error_log" at bounding box center [102, 189] width 199 height 17
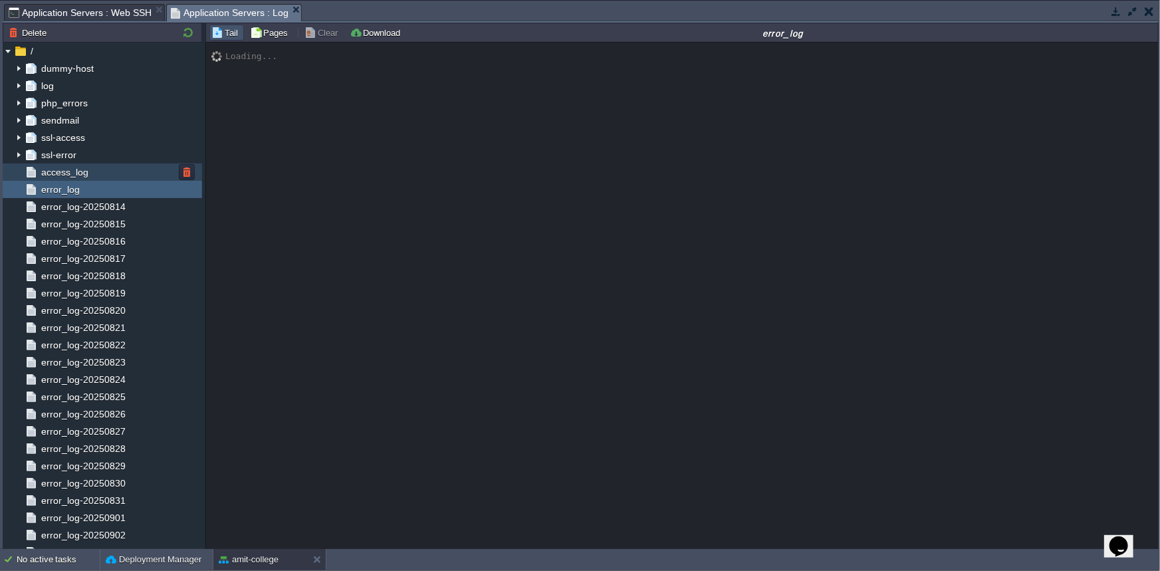
click at [64, 179] on div "access_log" at bounding box center [102, 172] width 199 height 17
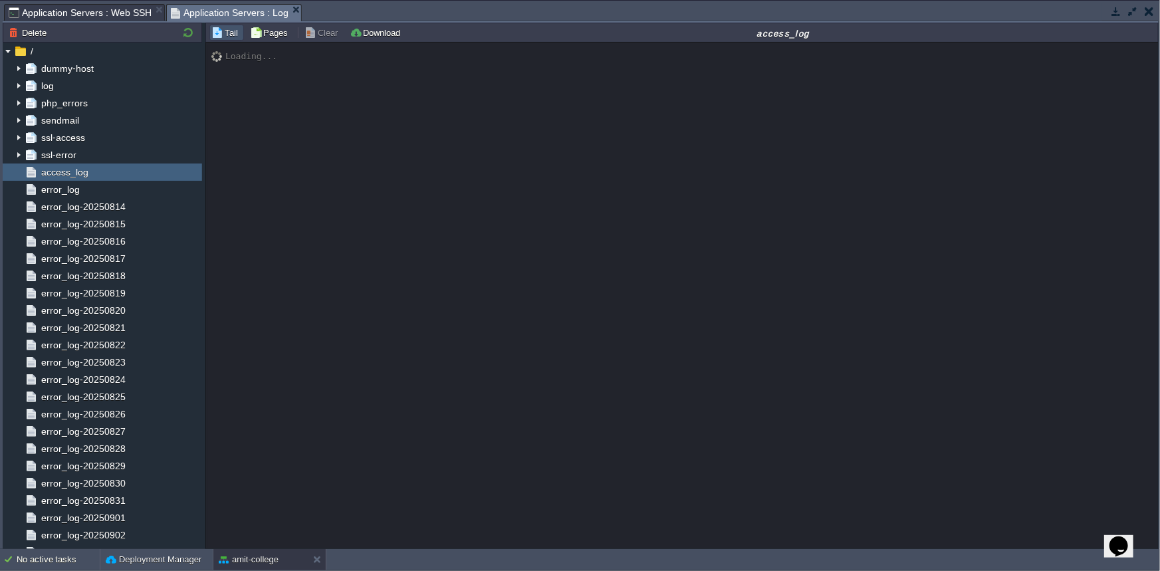
click at [1149, 16] on button "button" at bounding box center [1149, 11] width 9 height 12
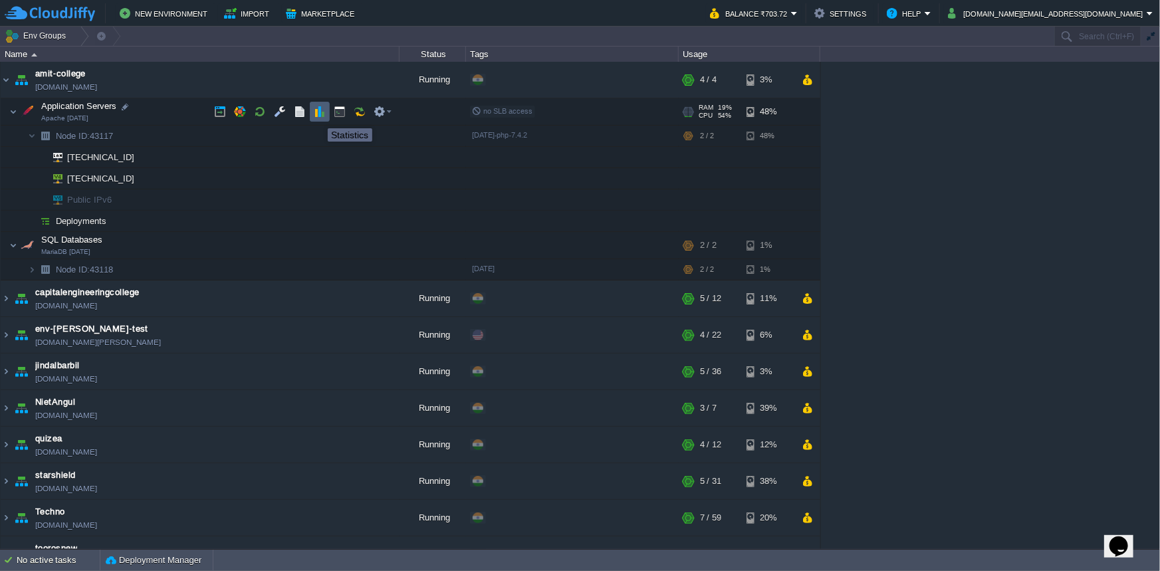
click at [318, 116] on button "button" at bounding box center [320, 112] width 12 height 12
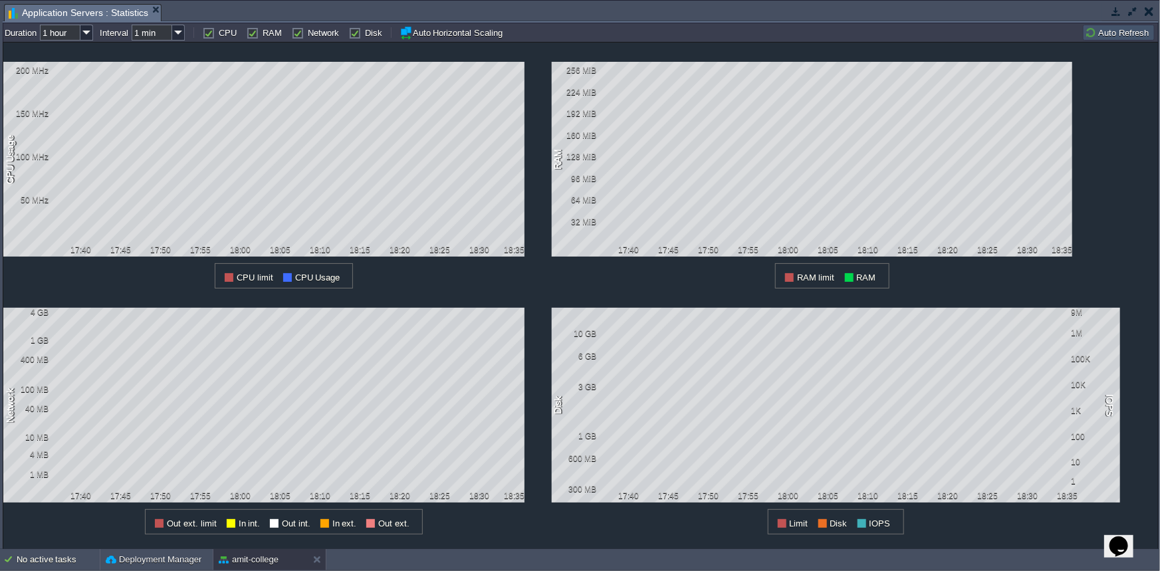
click at [1150, 7] on button "button" at bounding box center [1149, 11] width 9 height 12
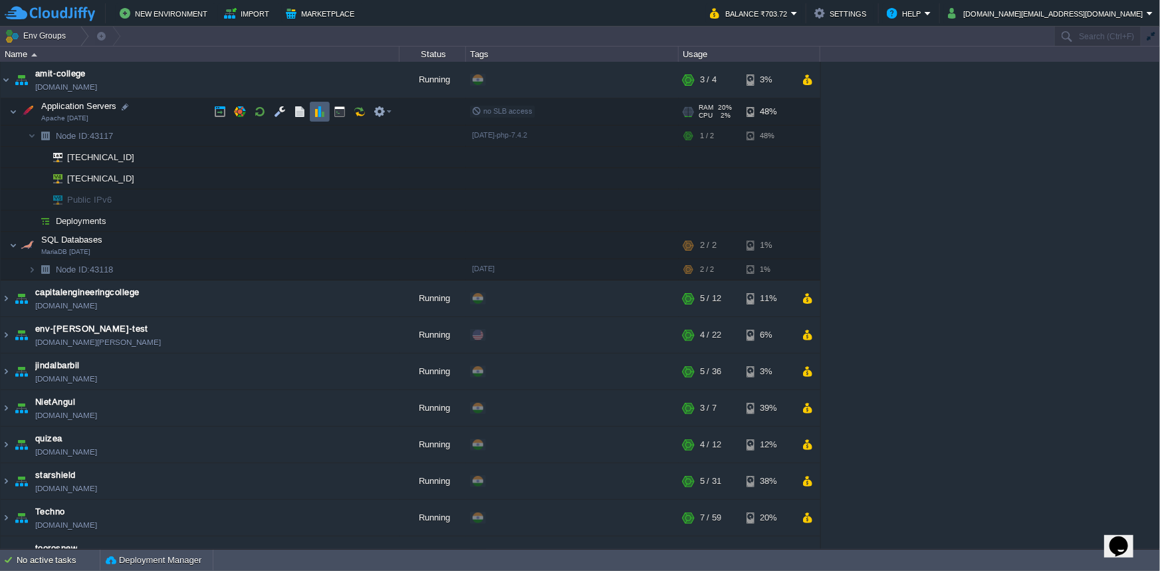
click at [322, 116] on button "button" at bounding box center [320, 112] width 12 height 12
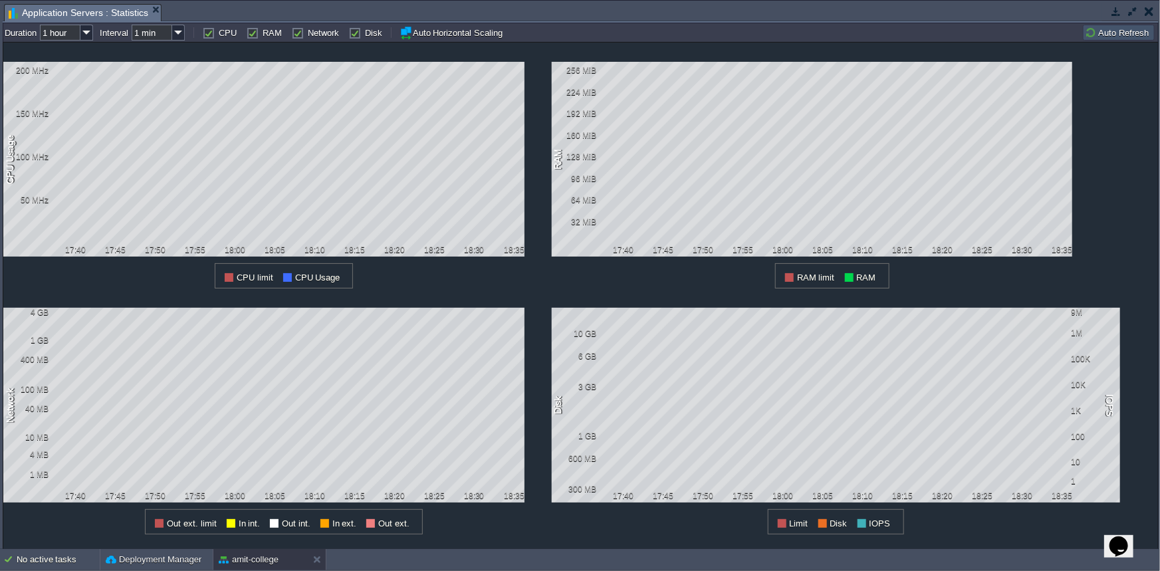
click at [1147, 12] on button "button" at bounding box center [1149, 11] width 9 height 12
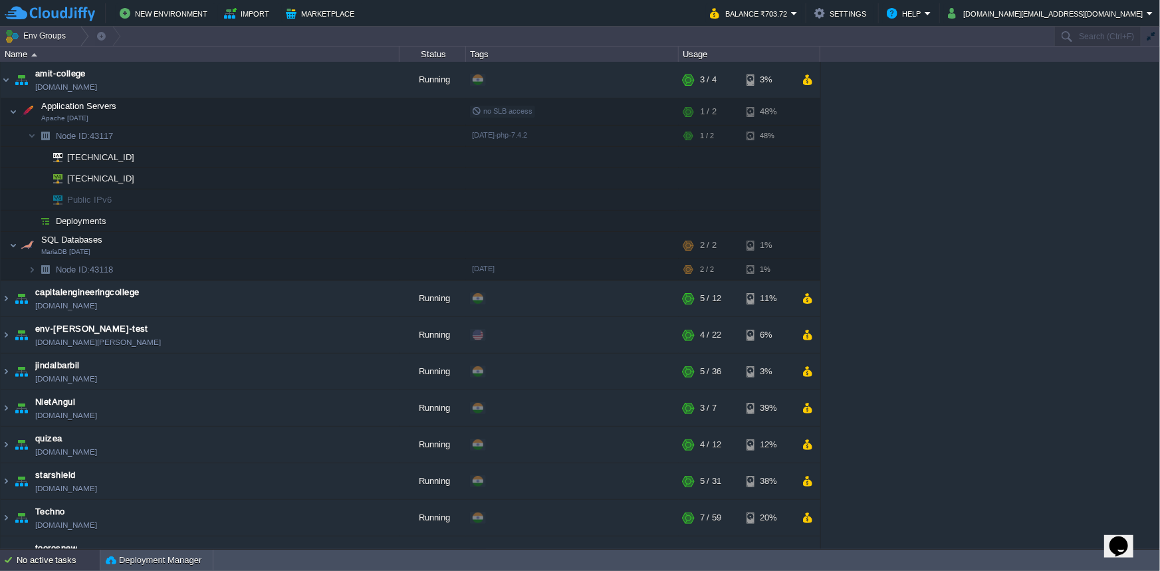
click at [61, 568] on div "No active tasks" at bounding box center [58, 560] width 83 height 21
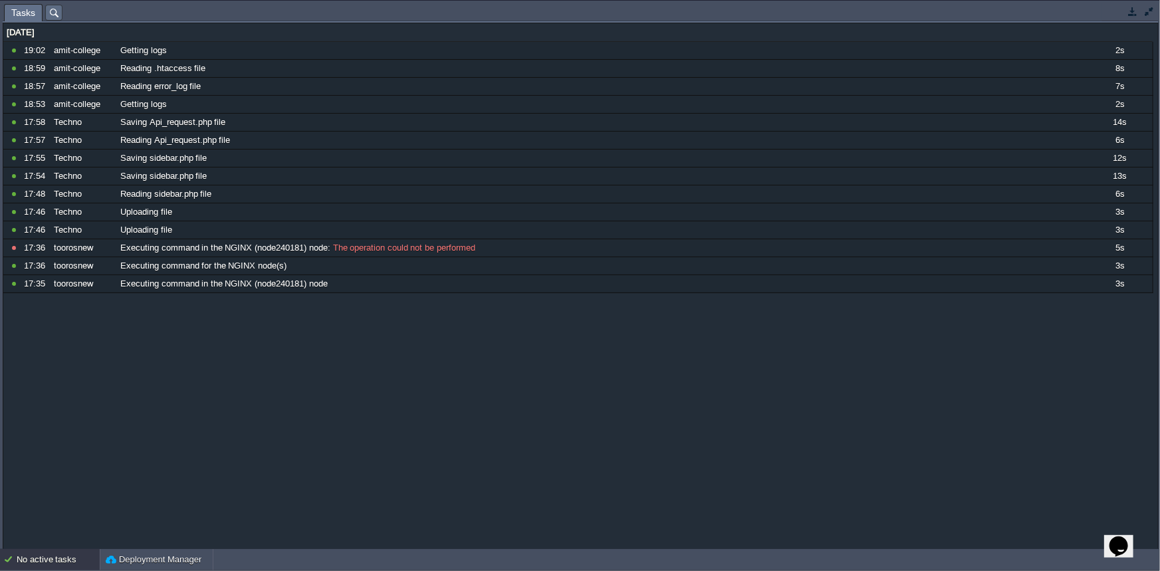
click at [1151, 15] on button "button" at bounding box center [1149, 11] width 12 height 12
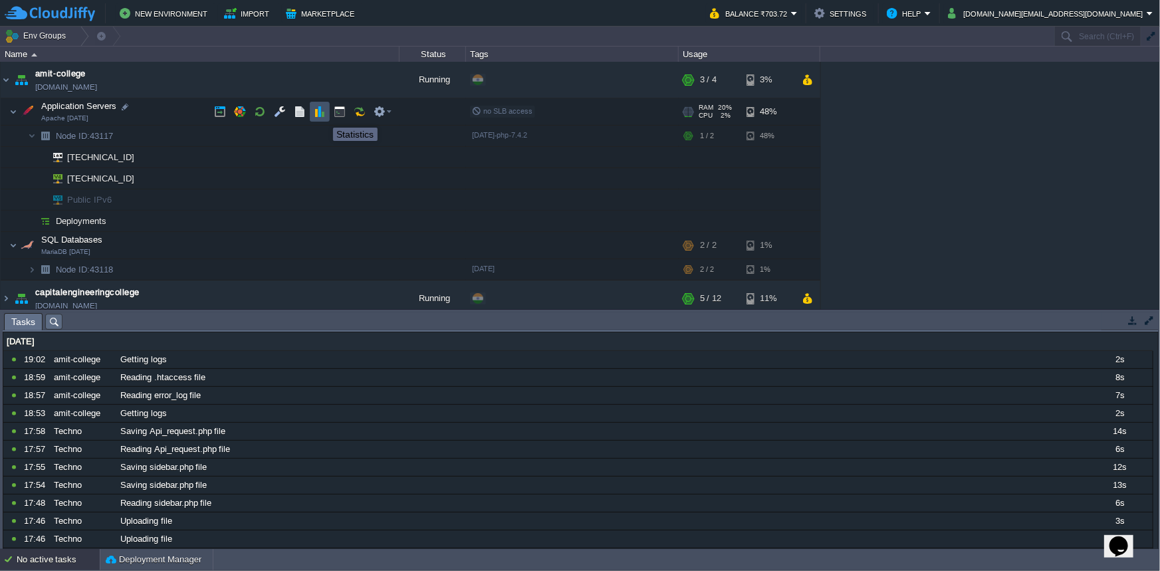
click at [323, 116] on button "button" at bounding box center [320, 112] width 12 height 12
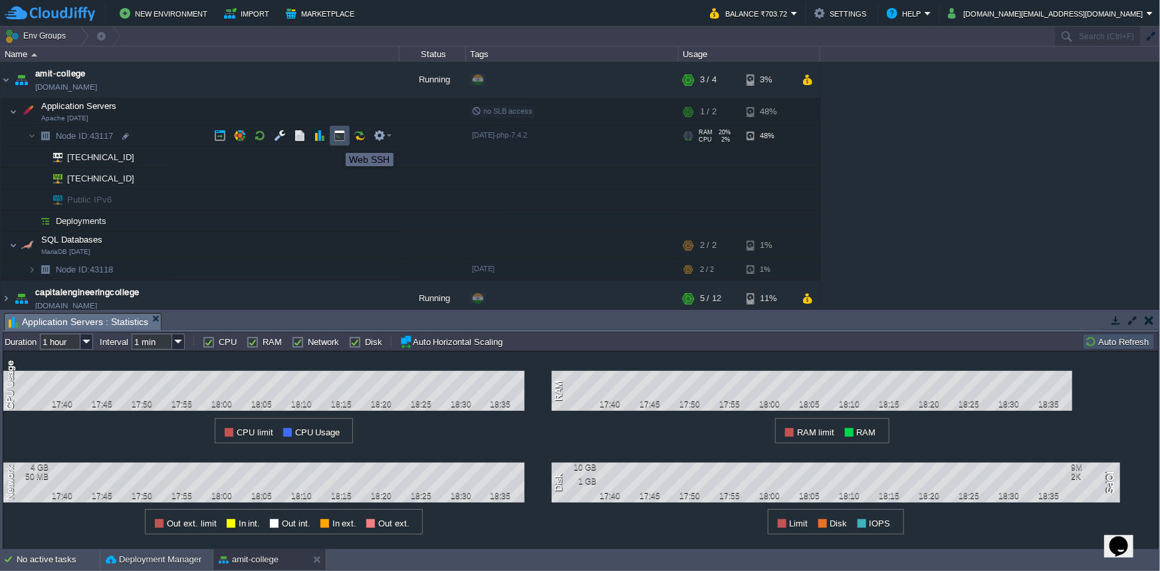
click at [336, 141] on button "button" at bounding box center [340, 136] width 12 height 12
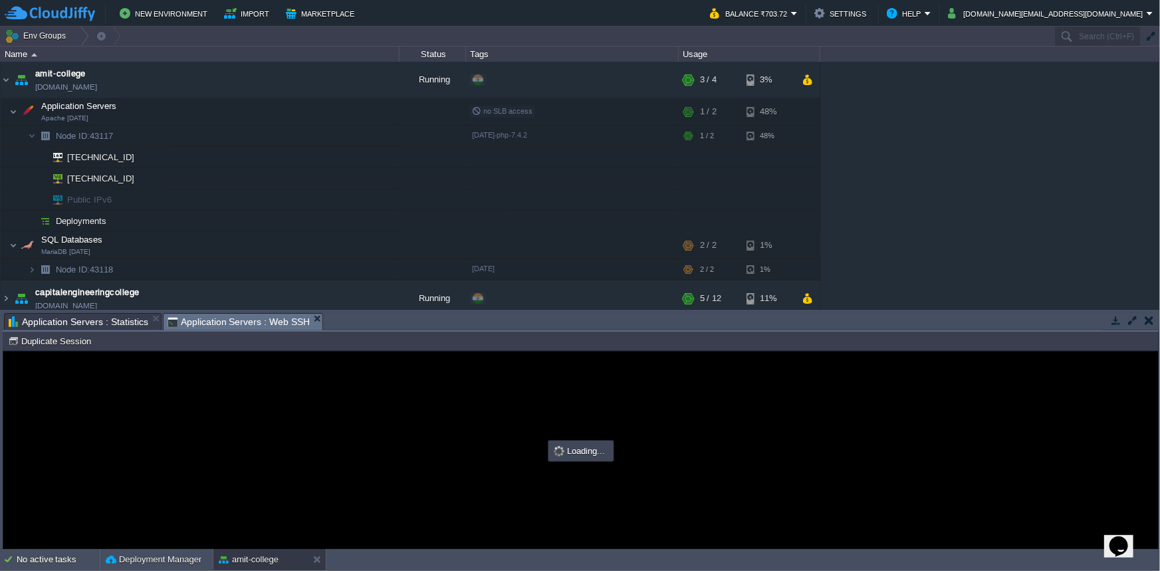
type input "#000000"
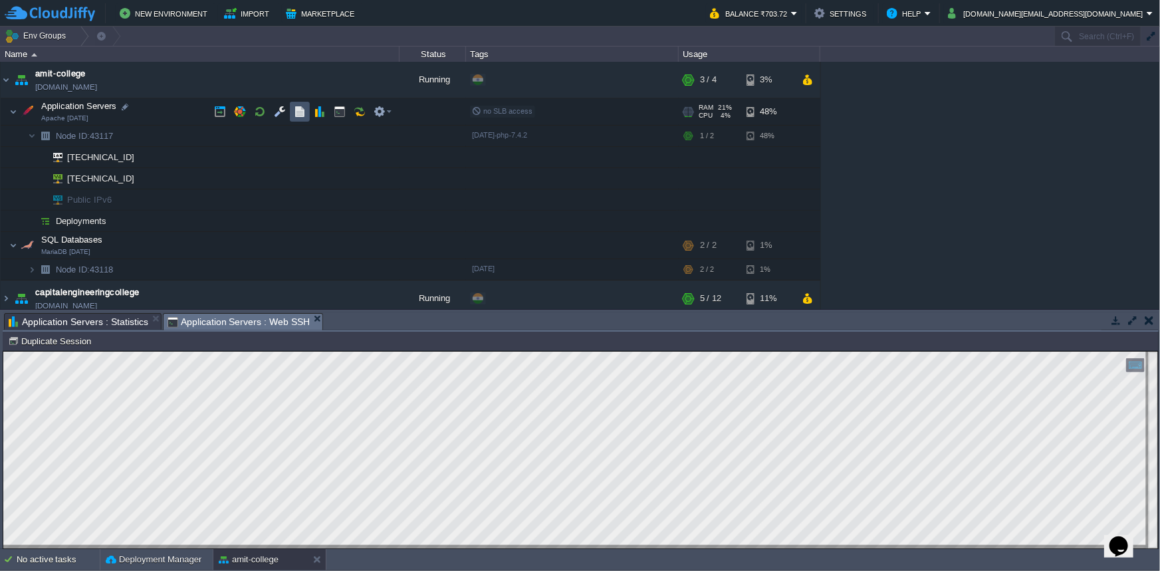
click at [297, 111] on button "button" at bounding box center [300, 112] width 12 height 12
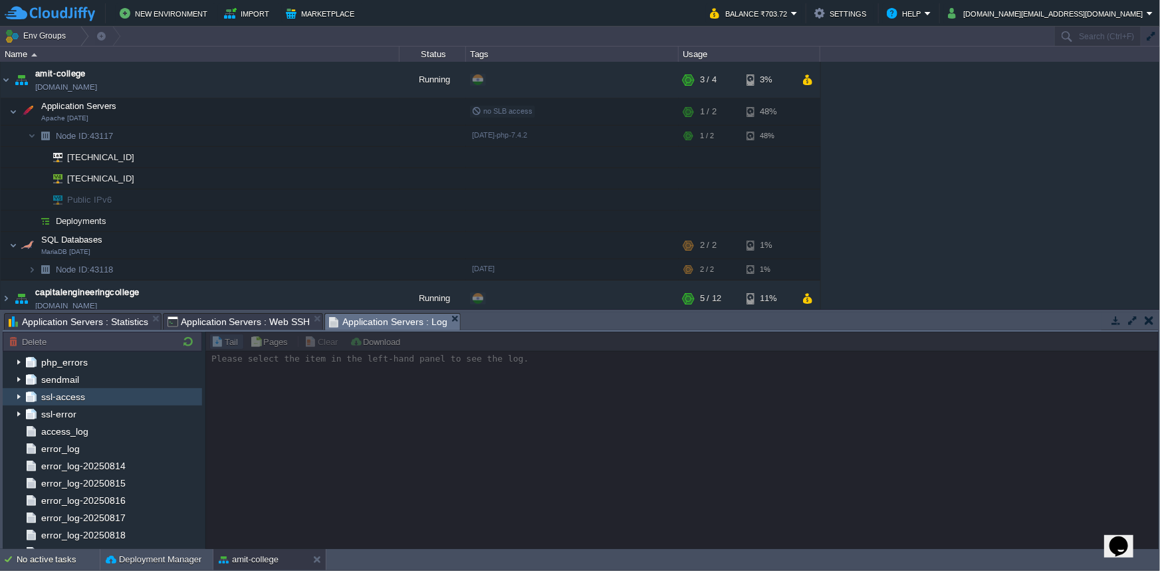
scroll to position [108, 0]
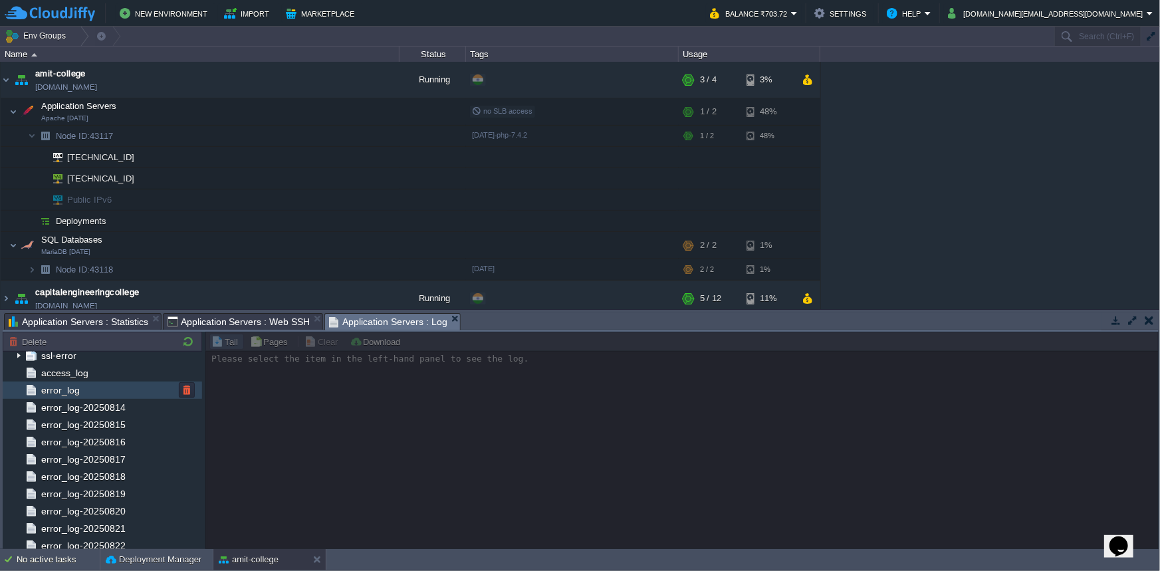
click at [96, 391] on div "error_log" at bounding box center [102, 390] width 199 height 17
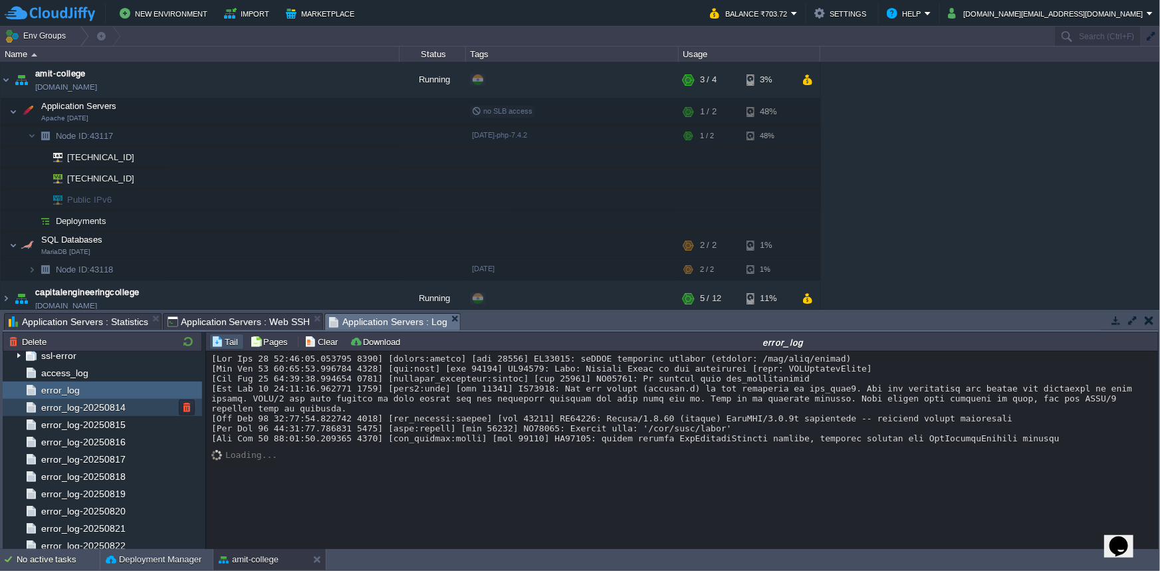
scroll to position [0, 0]
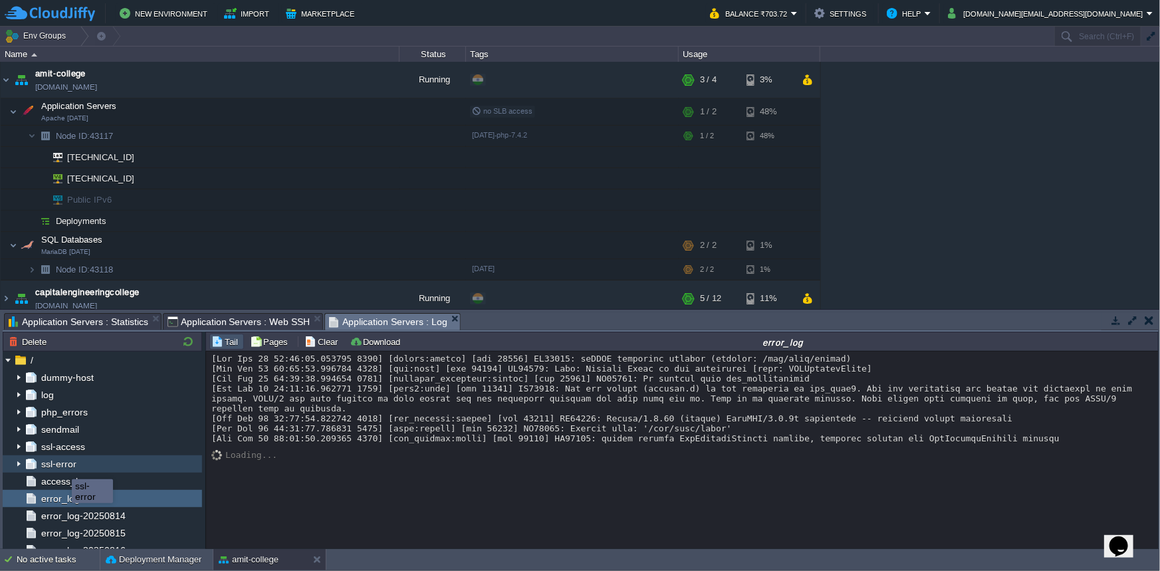
click at [62, 462] on span "ssl-error" at bounding box center [59, 464] width 40 height 12
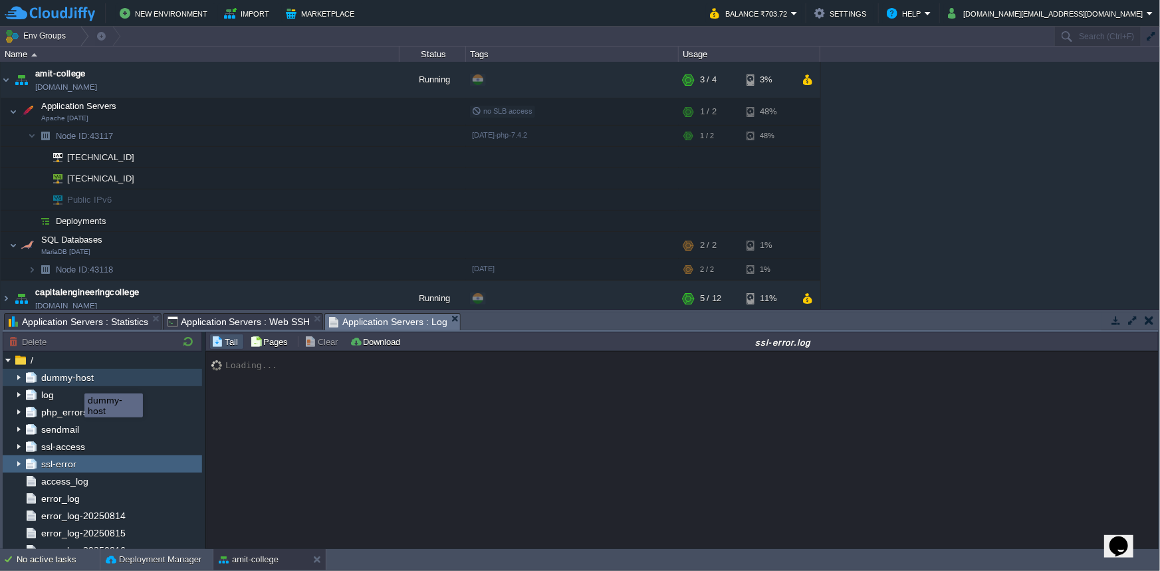
click at [75, 380] on span "dummy-host" at bounding box center [67, 378] width 57 height 12
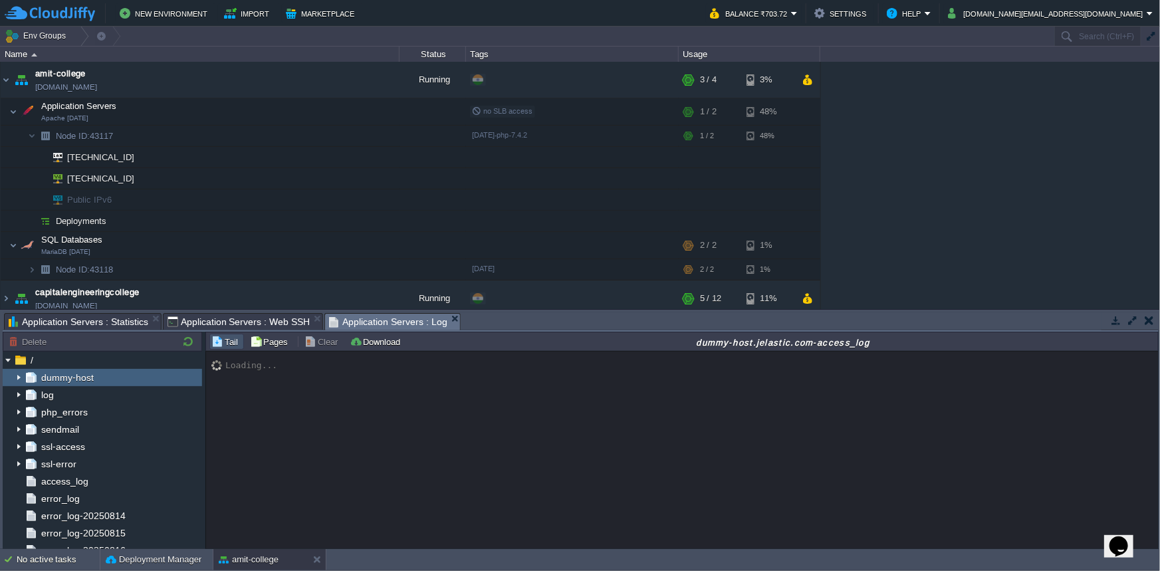
click at [19, 379] on img at bounding box center [18, 377] width 11 height 17
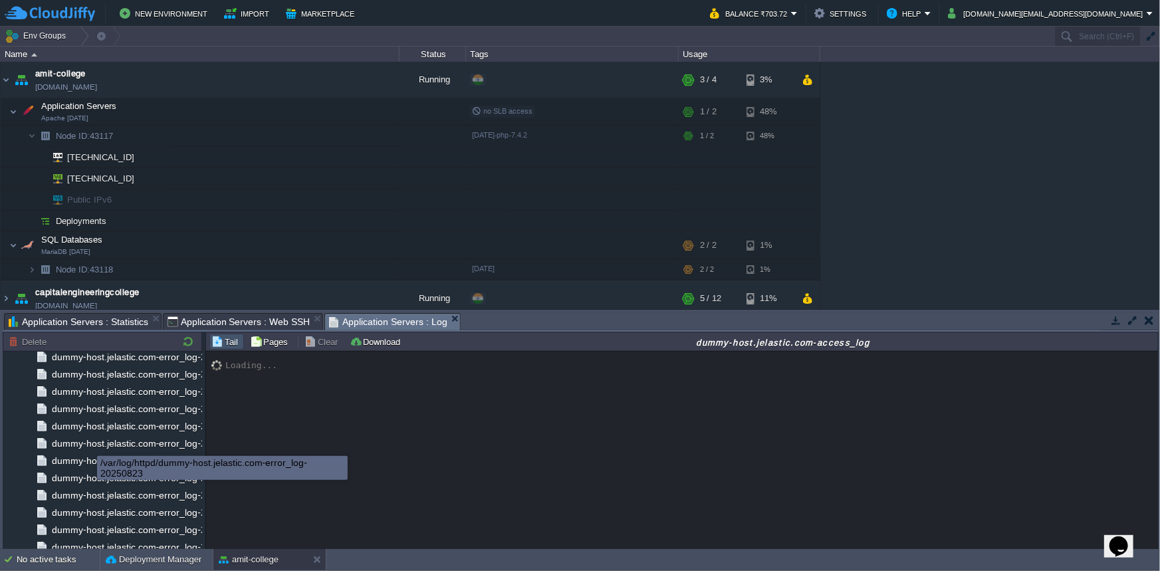
scroll to position [978, 0]
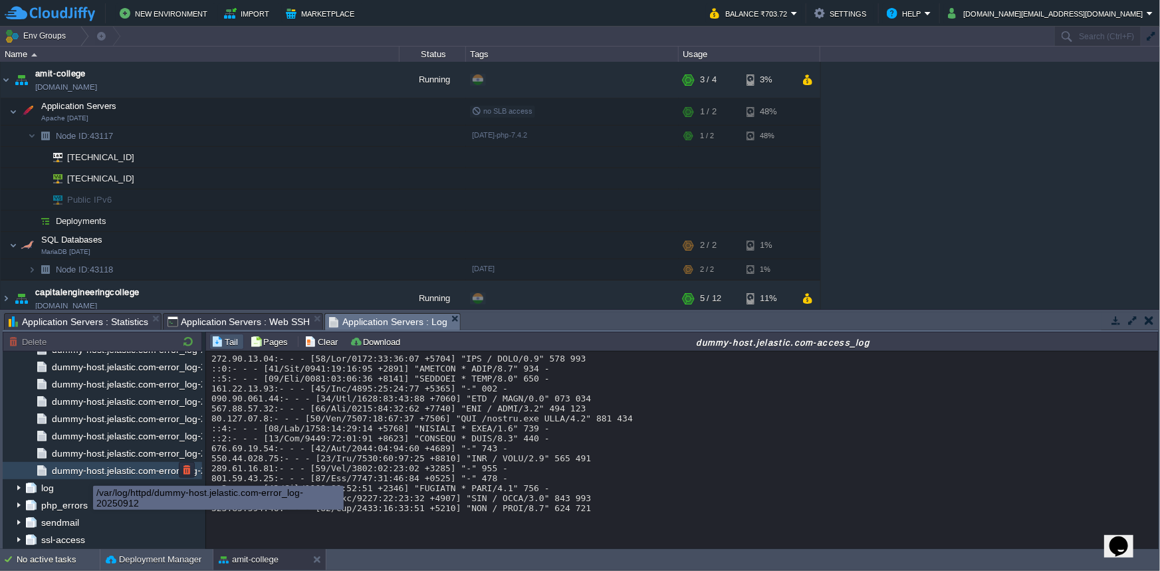
click at [85, 468] on span "dummy-host.jelastic.com-error_log-20250912" at bounding box center [147, 471] width 196 height 12
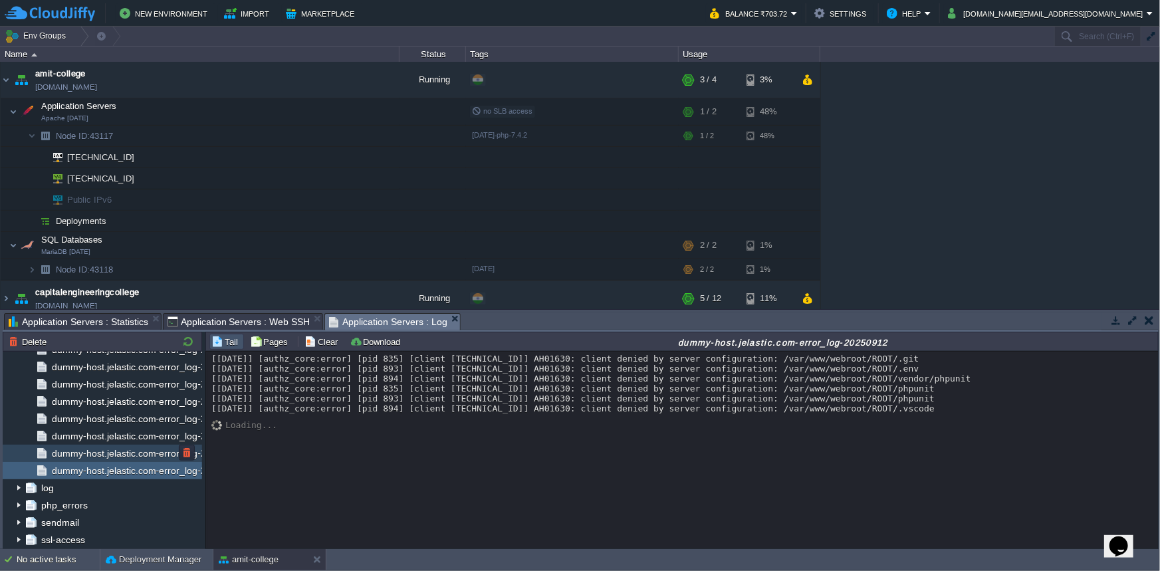
click at [121, 457] on span "dummy-host.jelastic.com-error_log-20250911" at bounding box center [147, 453] width 196 height 12
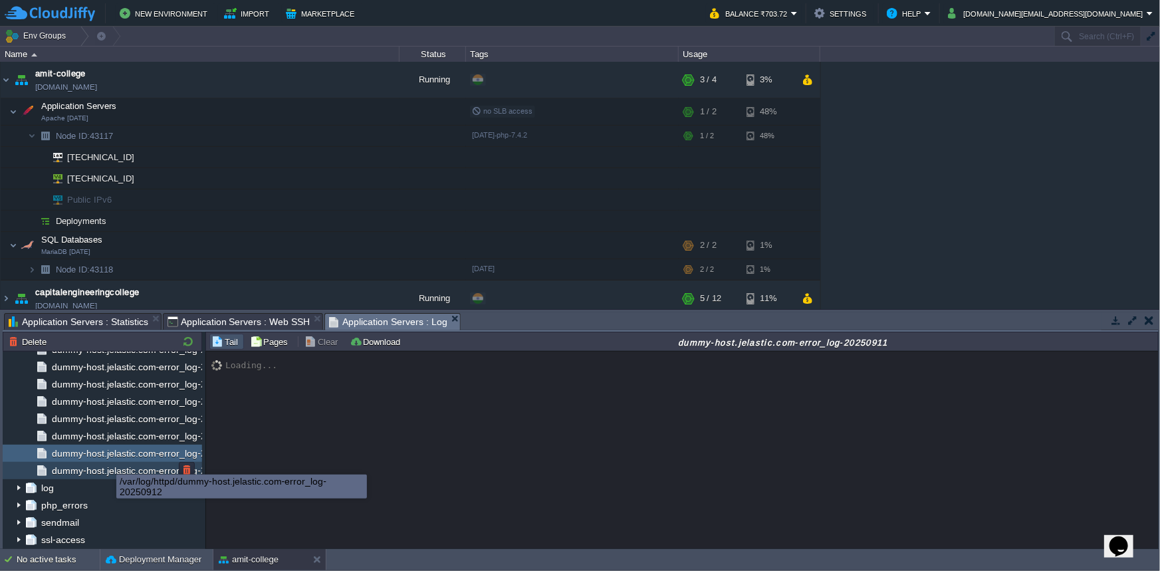
click at [96, 470] on span "dummy-host.jelastic.com-error_log-20250912" at bounding box center [147, 471] width 196 height 12
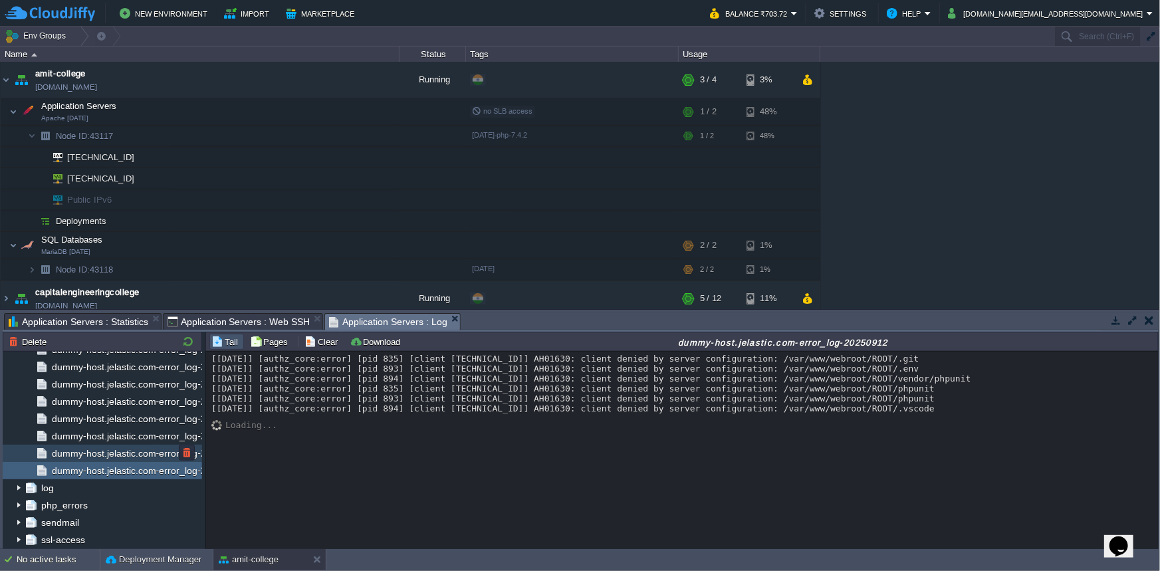
click at [86, 458] on div "dummy-host.jelastic.com-error_log-20250911" at bounding box center [102, 453] width 199 height 17
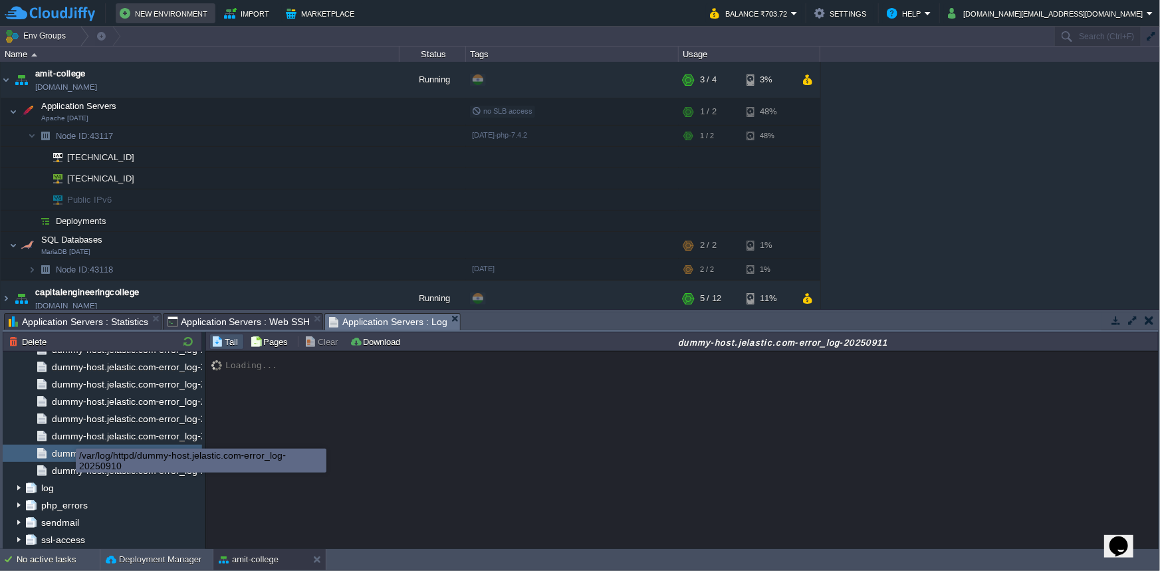
scroll to position [267, 0]
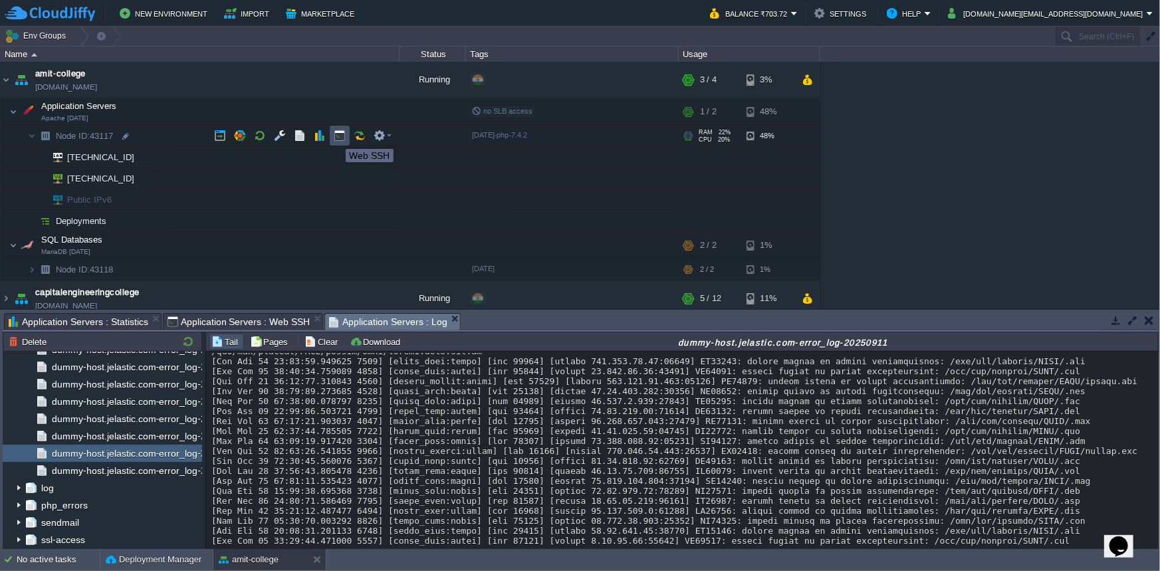
click at [336, 137] on button "button" at bounding box center [340, 136] width 12 height 12
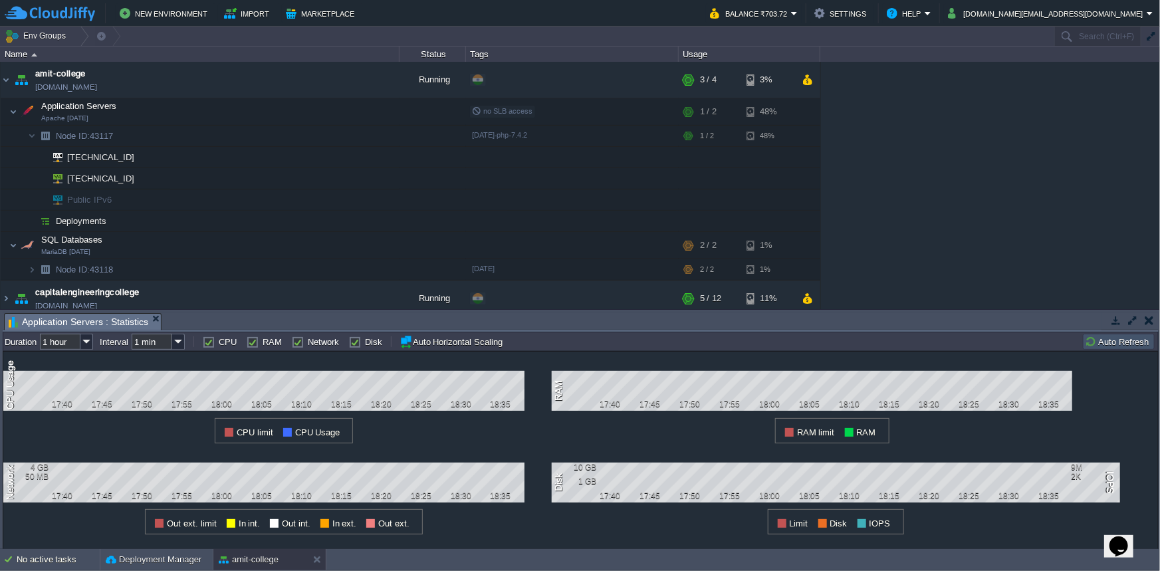
click at [1145, 319] on button "button" at bounding box center [1149, 320] width 9 height 12
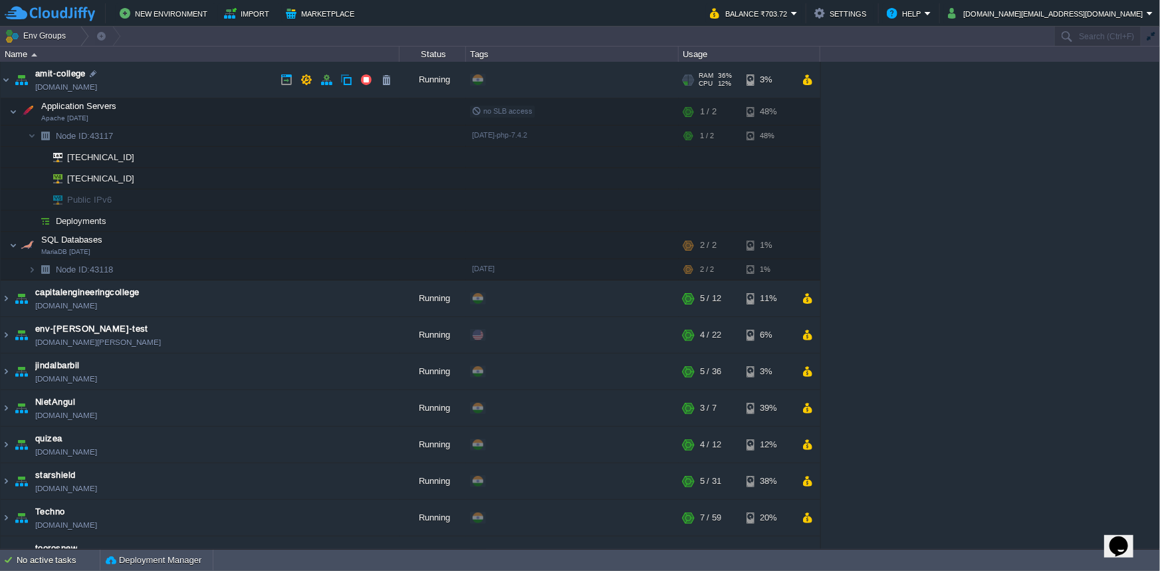
click at [89, 91] on link "[DOMAIN_NAME]" at bounding box center [66, 86] width 62 height 13
click at [35, 564] on div "No active tasks" at bounding box center [58, 560] width 83 height 21
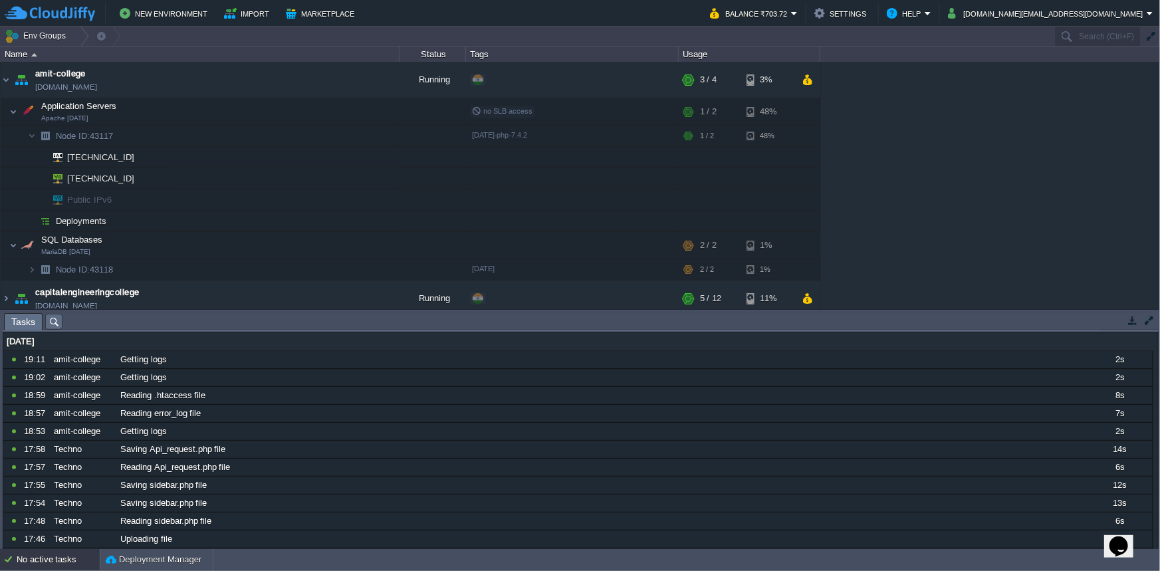
click at [1149, 317] on button "button" at bounding box center [1149, 320] width 12 height 12
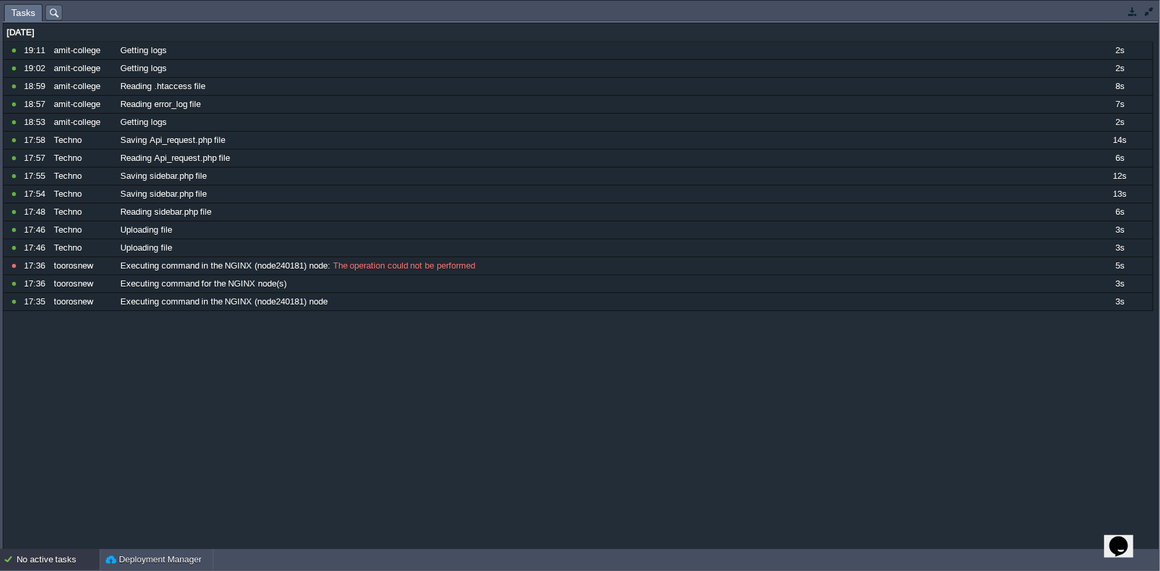
click at [1132, 9] on button "button" at bounding box center [1133, 11] width 12 height 12
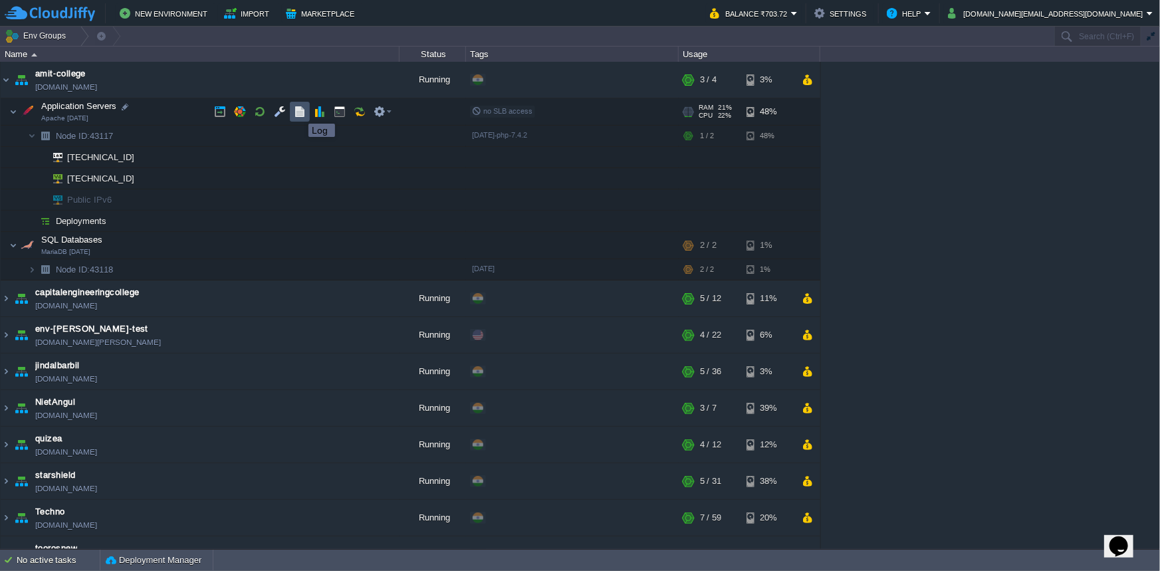
click at [298, 111] on button "button" at bounding box center [300, 112] width 12 height 12
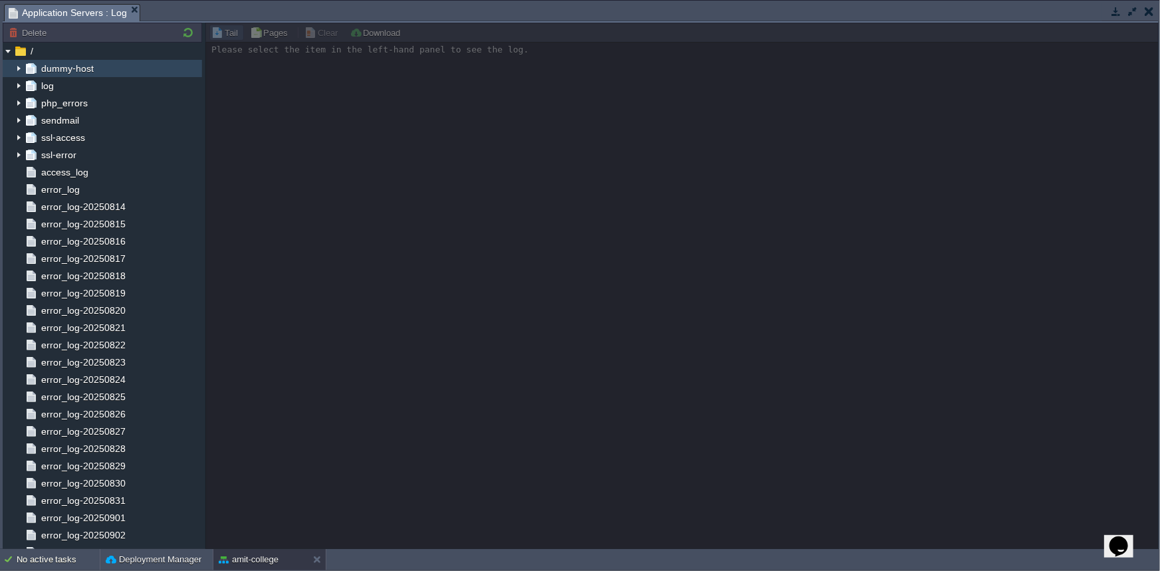
click at [62, 72] on span "dummy-host" at bounding box center [67, 68] width 57 height 12
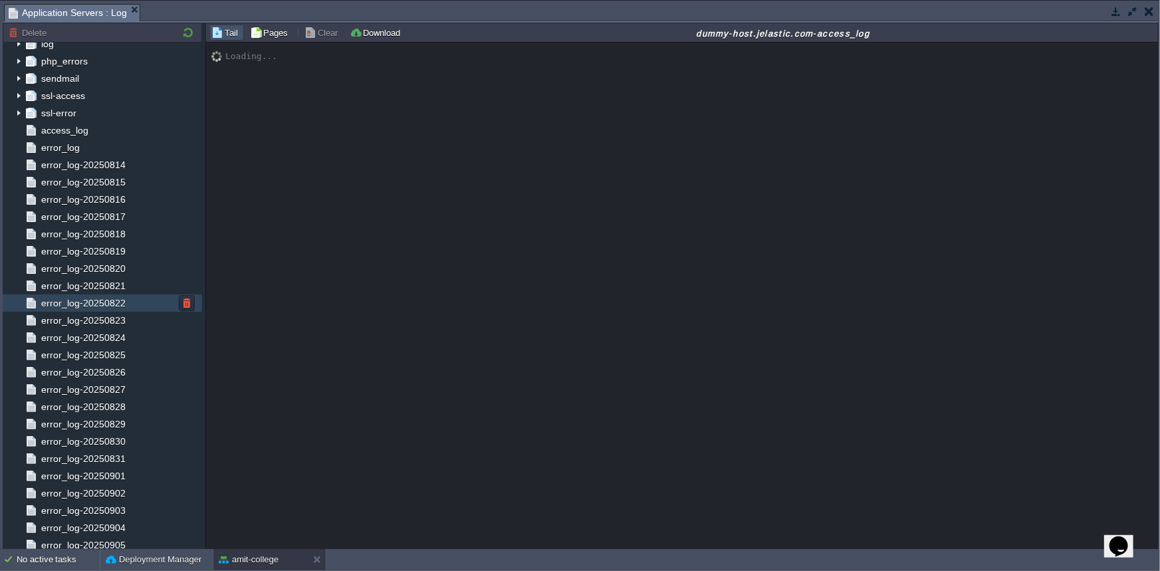
scroll to position [0, 0]
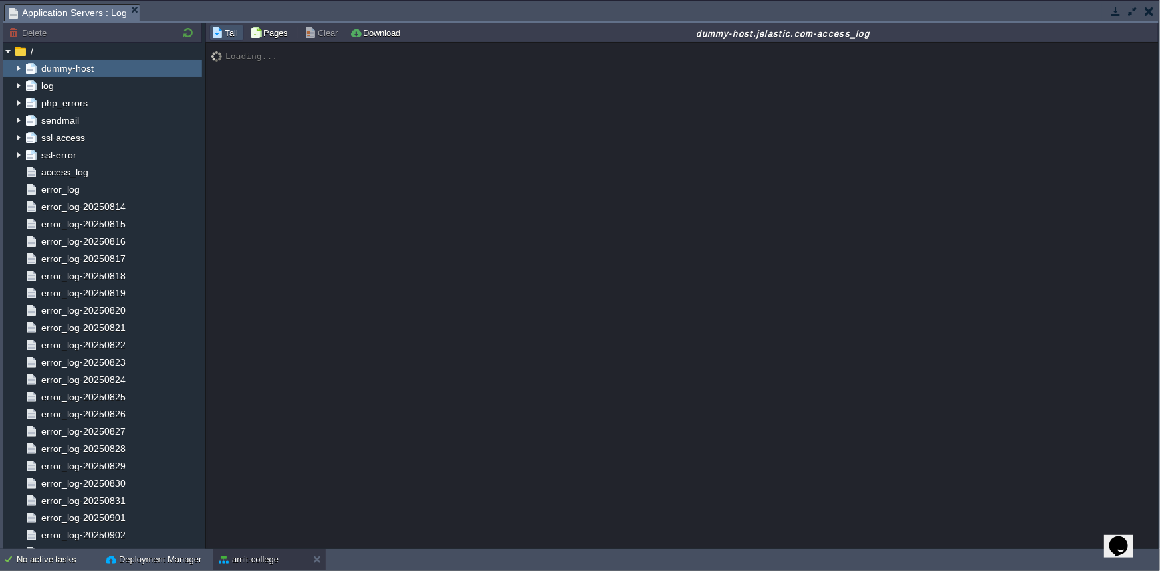
click at [19, 66] on img at bounding box center [18, 68] width 11 height 17
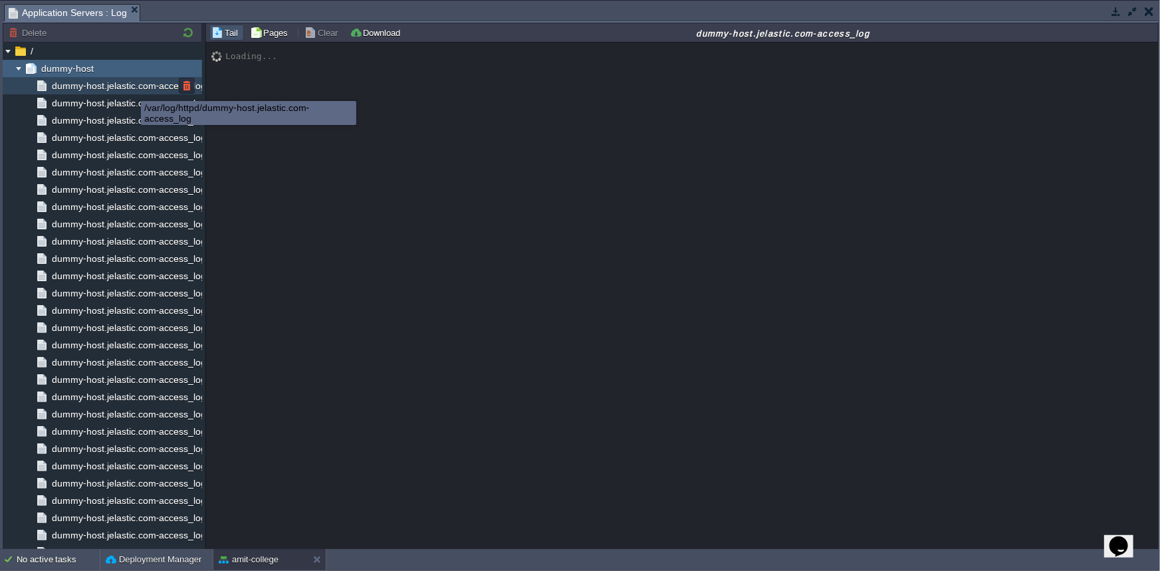
click at [130, 89] on span "dummy-host.jelastic.com-access_log" at bounding box center [128, 86] width 159 height 12
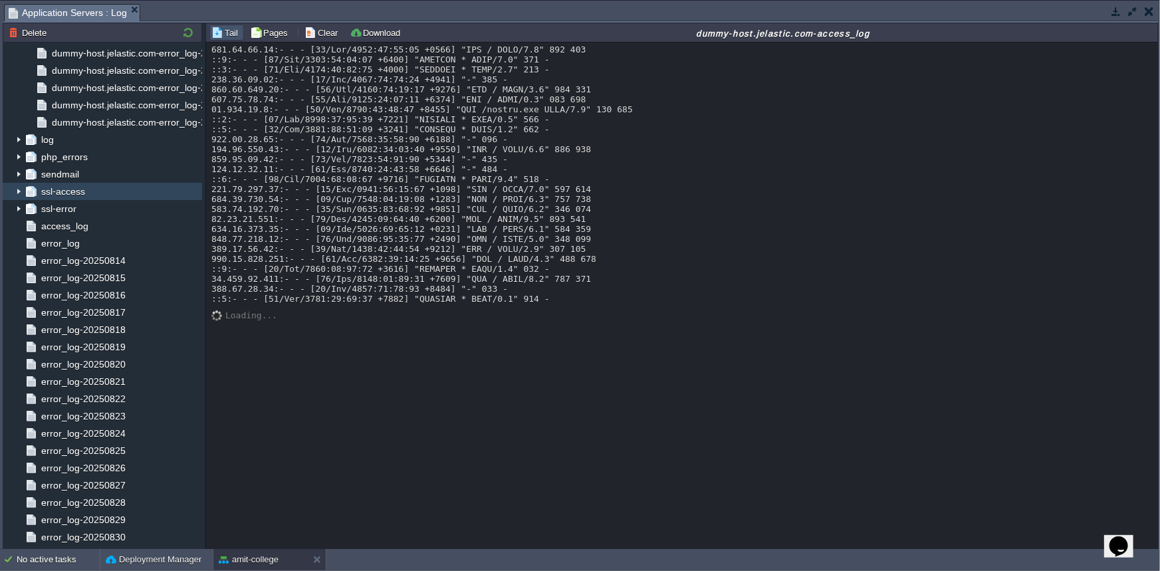
scroll to position [978, 0]
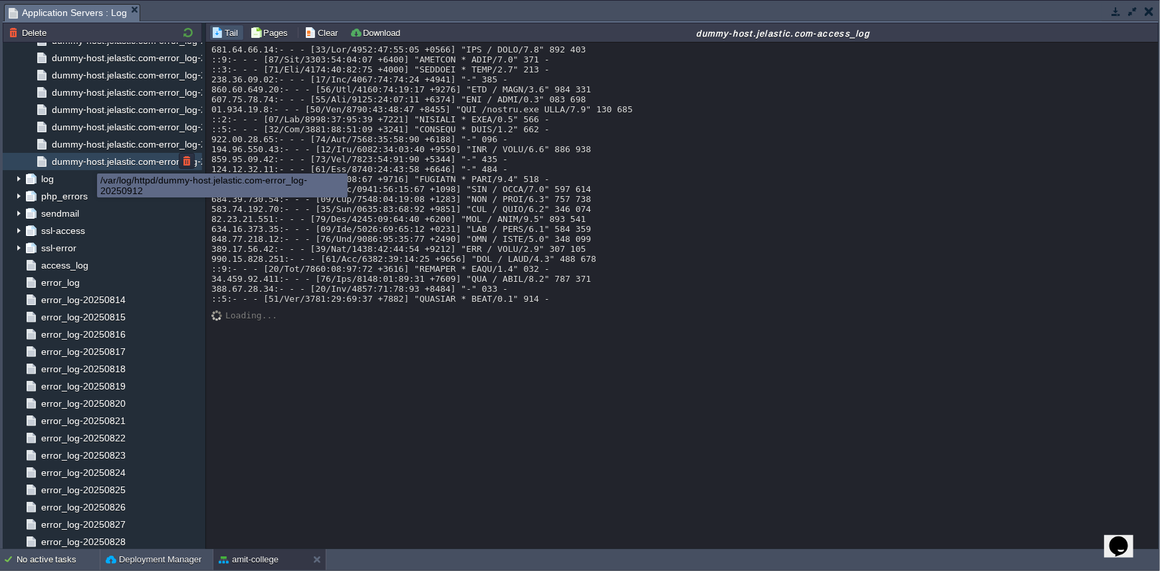
click at [87, 162] on span "dummy-host.jelastic.com-error_log-20250912" at bounding box center [147, 162] width 196 height 12
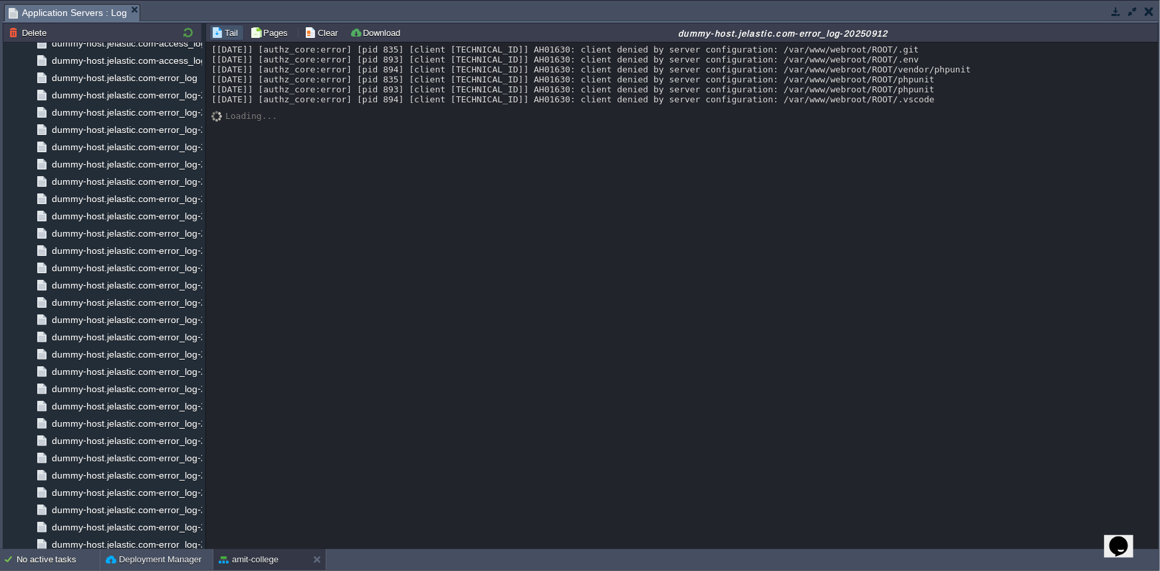
scroll to position [0, 0]
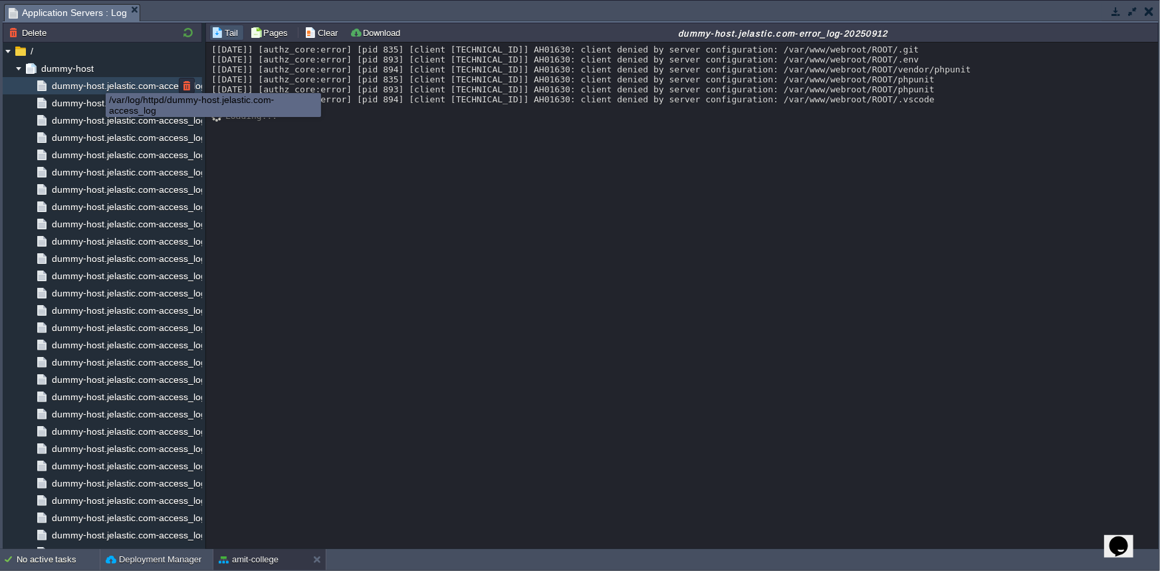
click at [94, 86] on span "dummy-host.jelastic.com-access_log" at bounding box center [128, 86] width 159 height 12
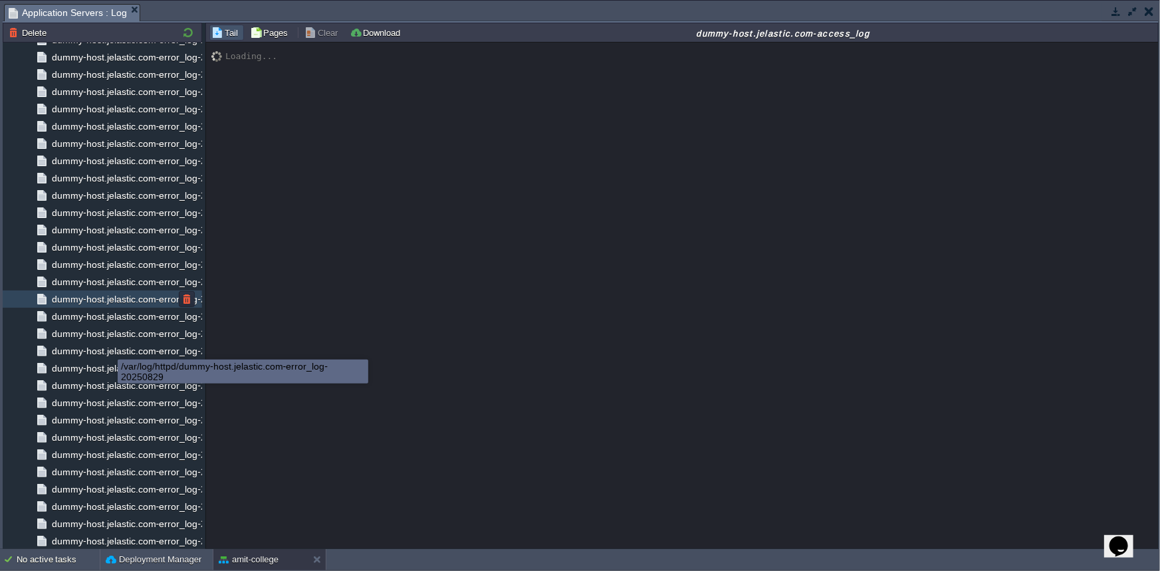
scroll to position [978, 0]
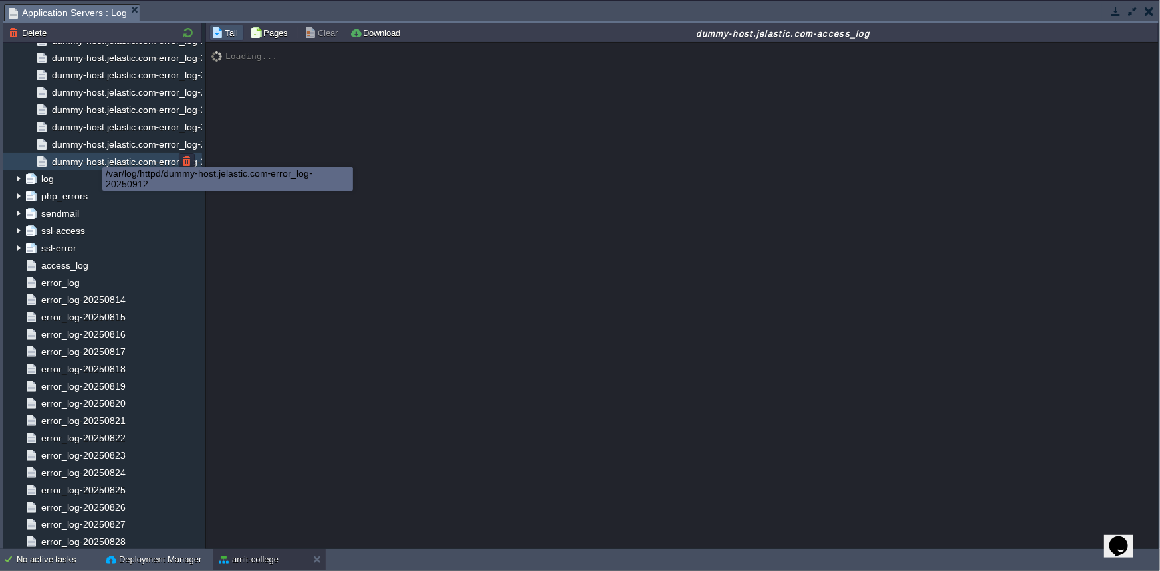
click at [94, 162] on span "dummy-host.jelastic.com-error_log-20250912" at bounding box center [147, 162] width 196 height 12
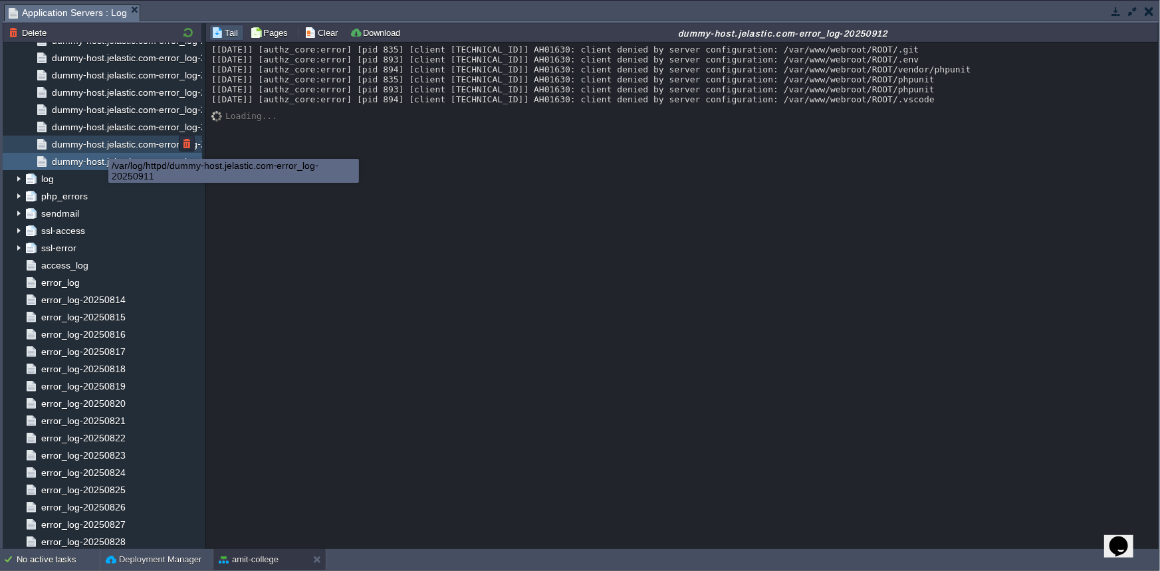
click at [98, 147] on span "dummy-host.jelastic.com-error_log-20250911" at bounding box center [147, 144] width 196 height 12
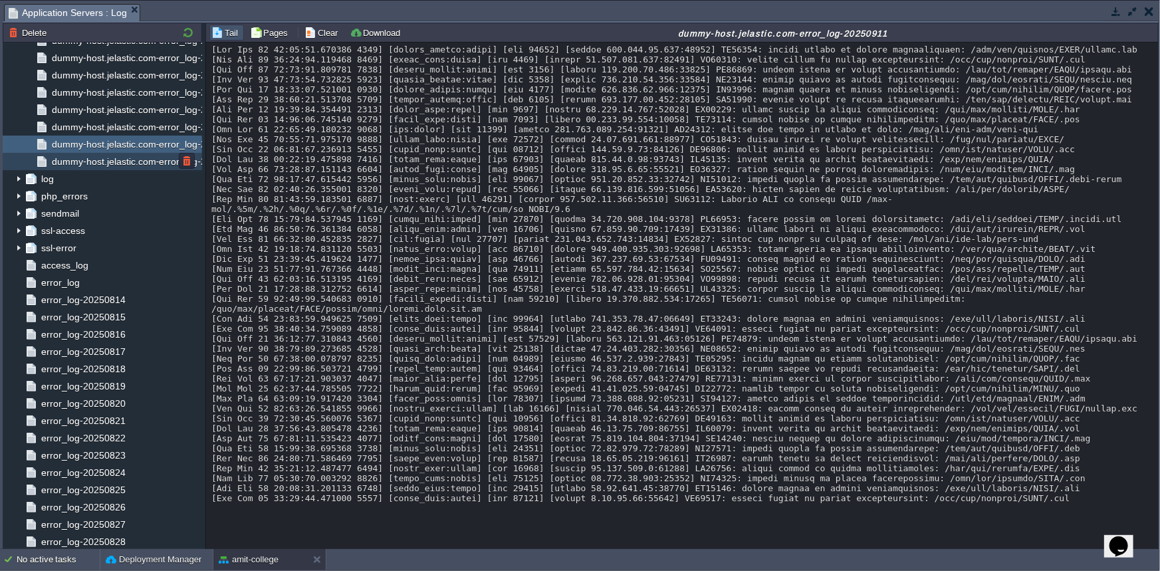
click at [101, 164] on span "dummy-host.jelastic.com-error_log-20250912" at bounding box center [147, 162] width 196 height 12
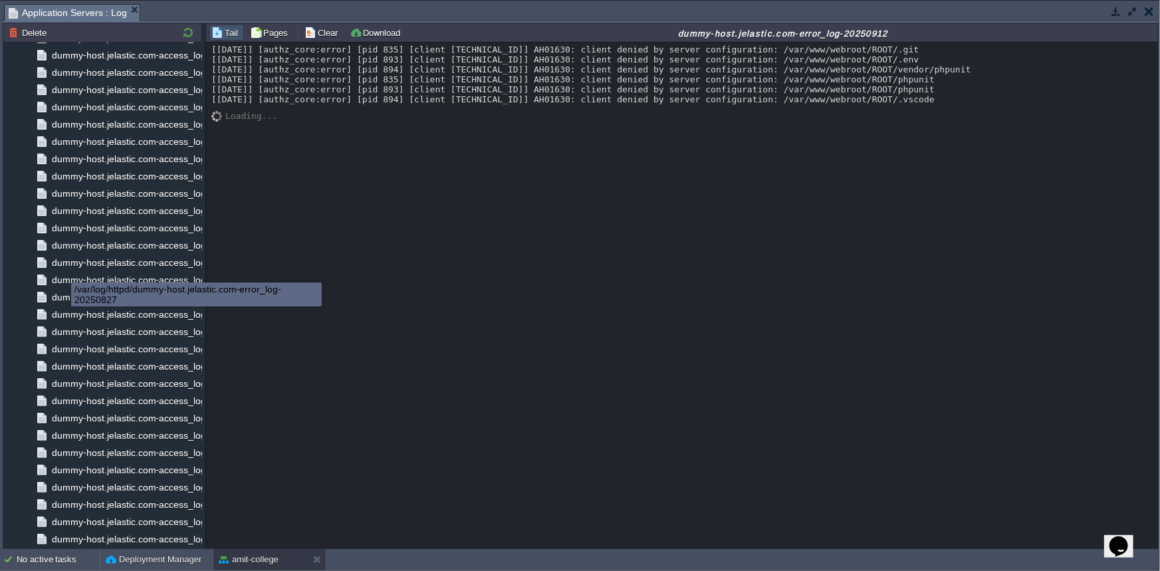
scroll to position [0, 0]
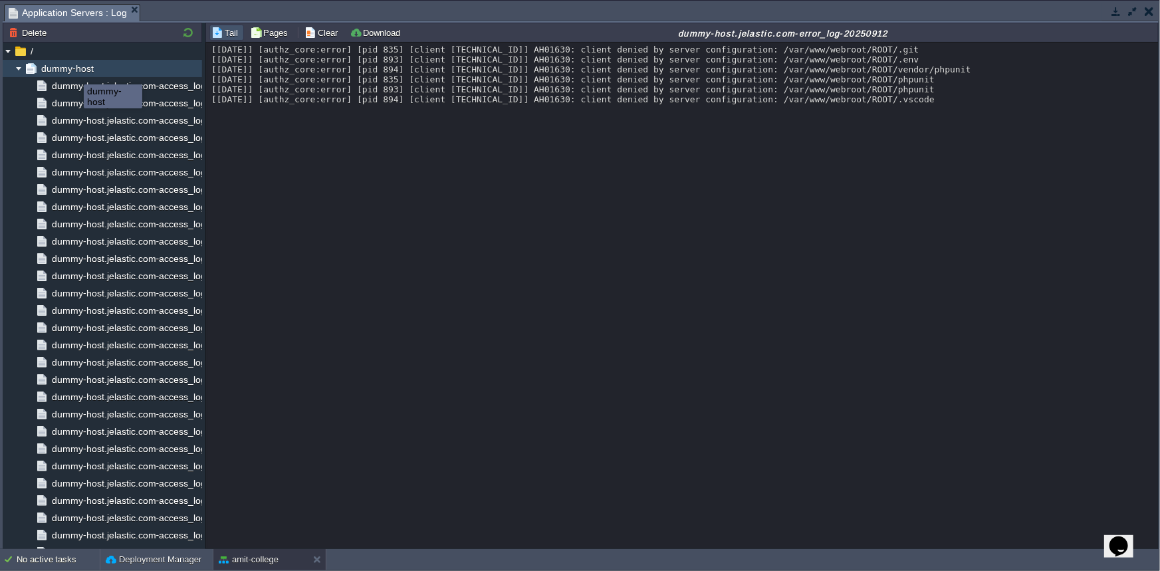
click at [74, 69] on span "dummy-host" at bounding box center [67, 68] width 57 height 12
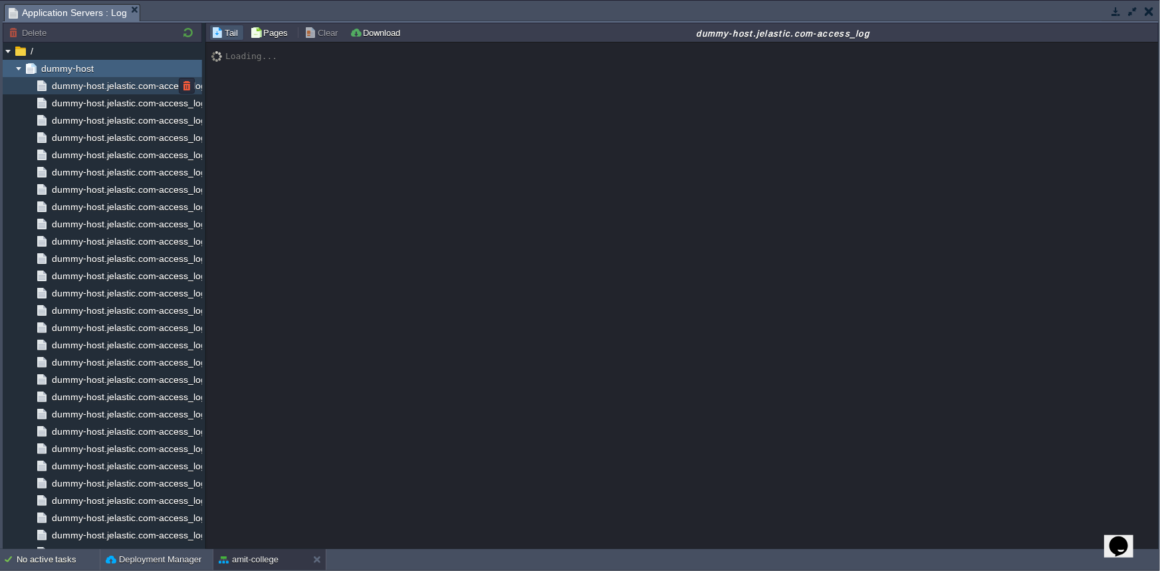
click at [86, 91] on div "dummy-host.jelastic.com-access_log" at bounding box center [102, 85] width 199 height 17
